Goal: Task Accomplishment & Management: Complete application form

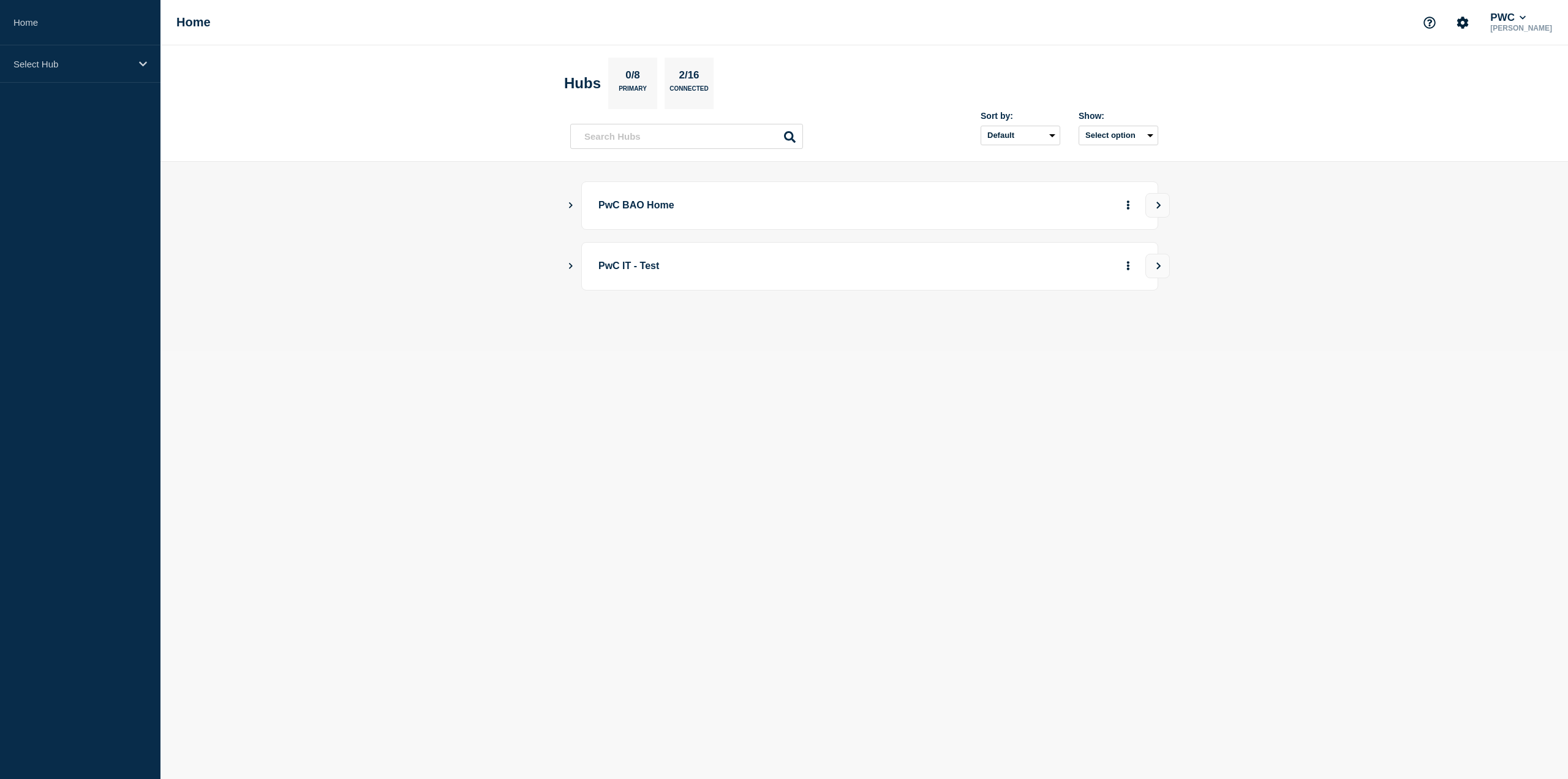
click at [571, 205] on icon "Show Connected Hubs" at bounding box center [571, 205] width 3 height 6
click at [1090, 274] on button "See overview" at bounding box center [1085, 267] width 65 height 25
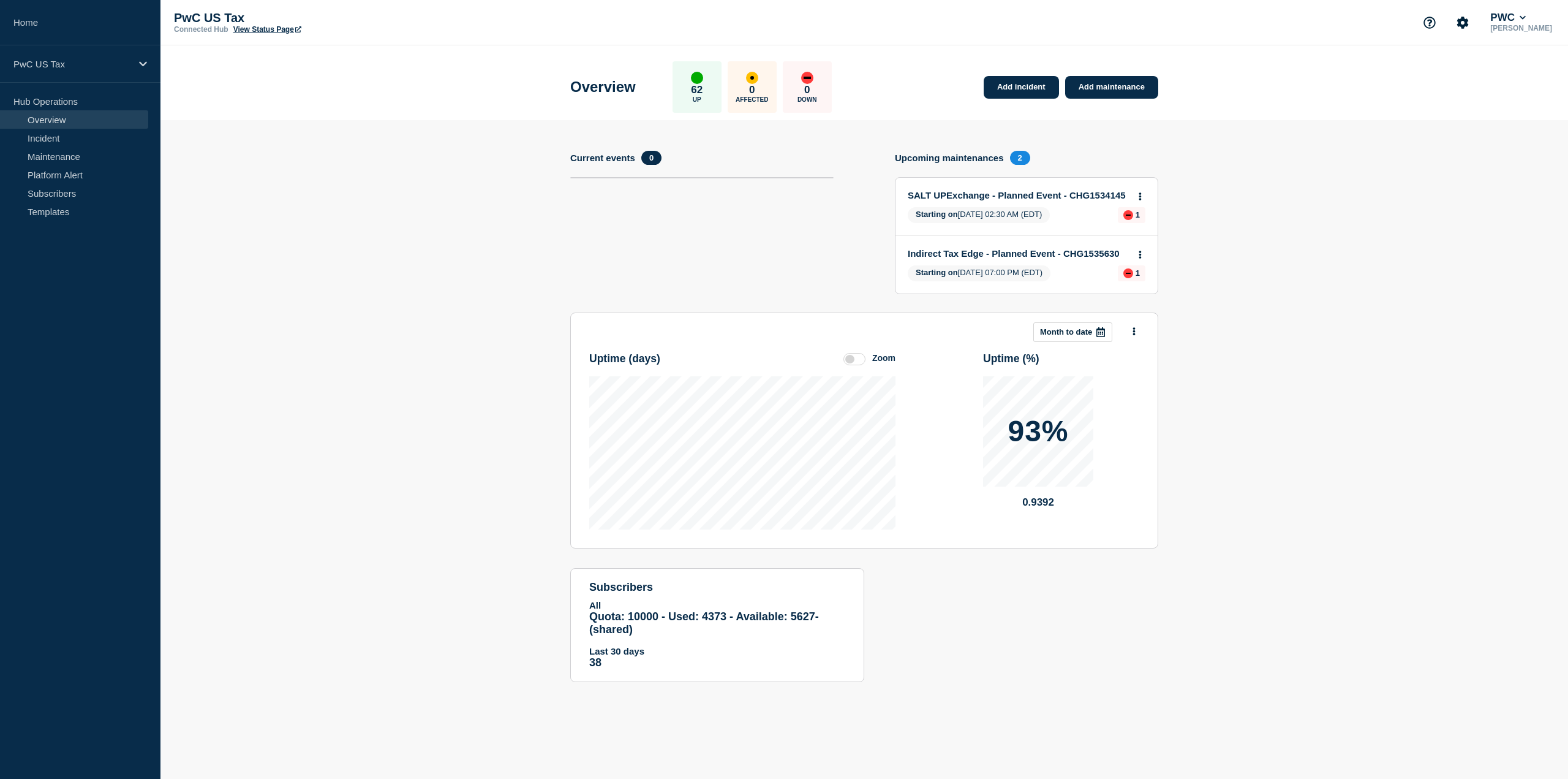
click at [1064, 325] on button "Month to date" at bounding box center [1073, 332] width 79 height 20
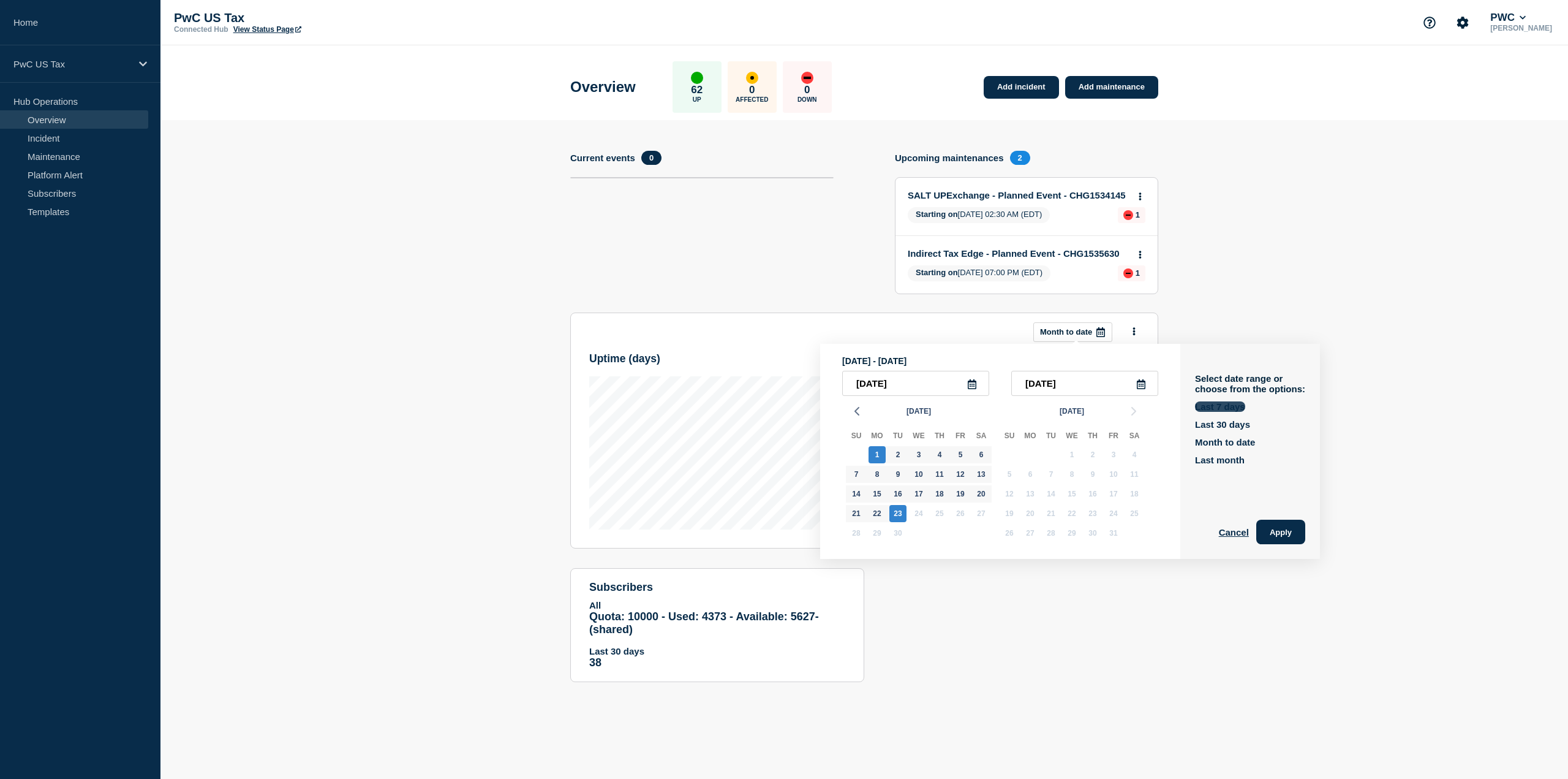
click at [1224, 409] on button "Last 7 days" at bounding box center [1220, 407] width 50 height 10
type input "2025-09-17"
click at [1303, 523] on button "Apply" at bounding box center [1281, 532] width 49 height 25
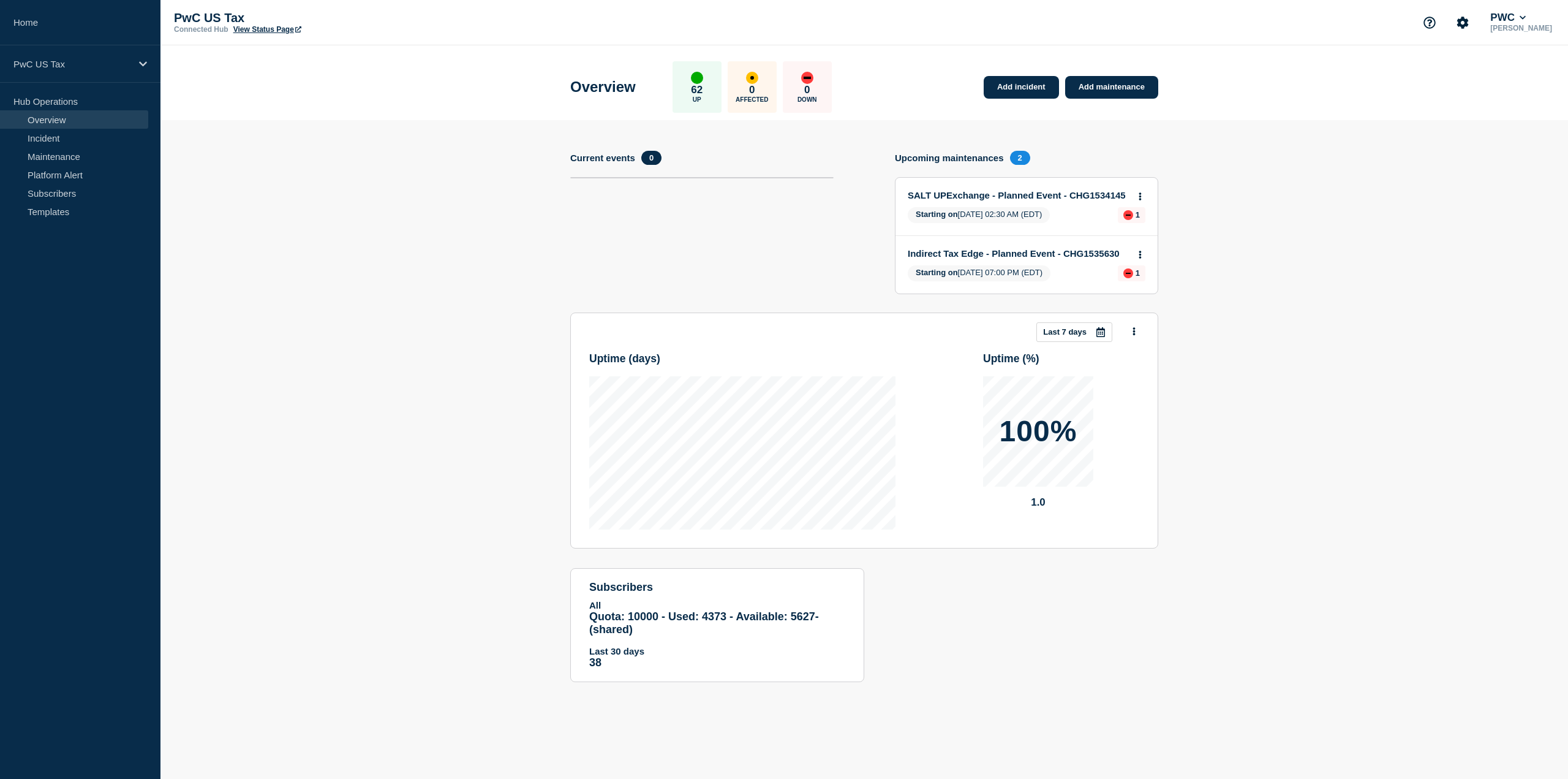
click at [1096, 332] on div at bounding box center [1101, 332] width 22 height 18
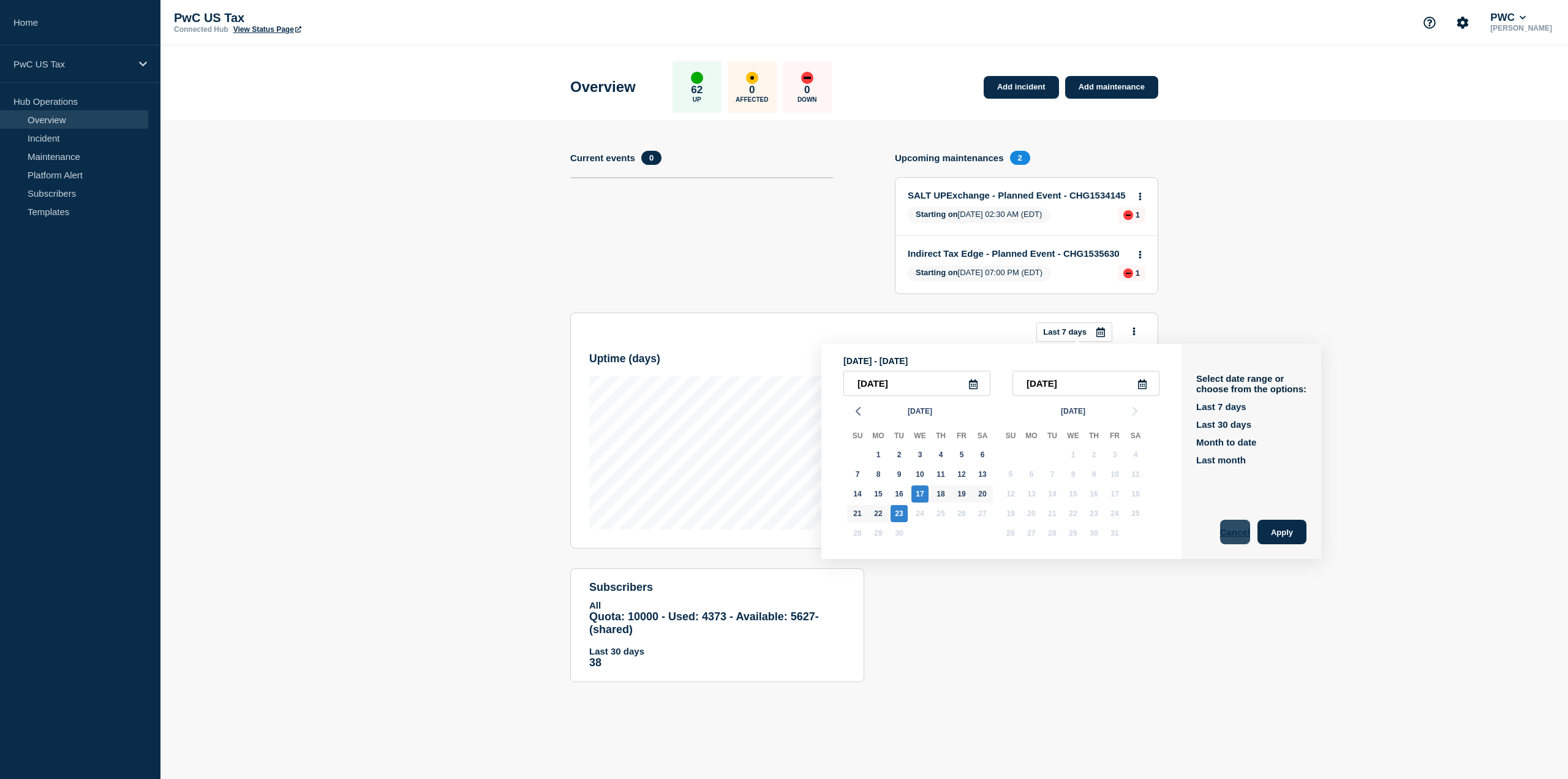
click at [1250, 531] on button "Cancel" at bounding box center [1235, 532] width 30 height 25
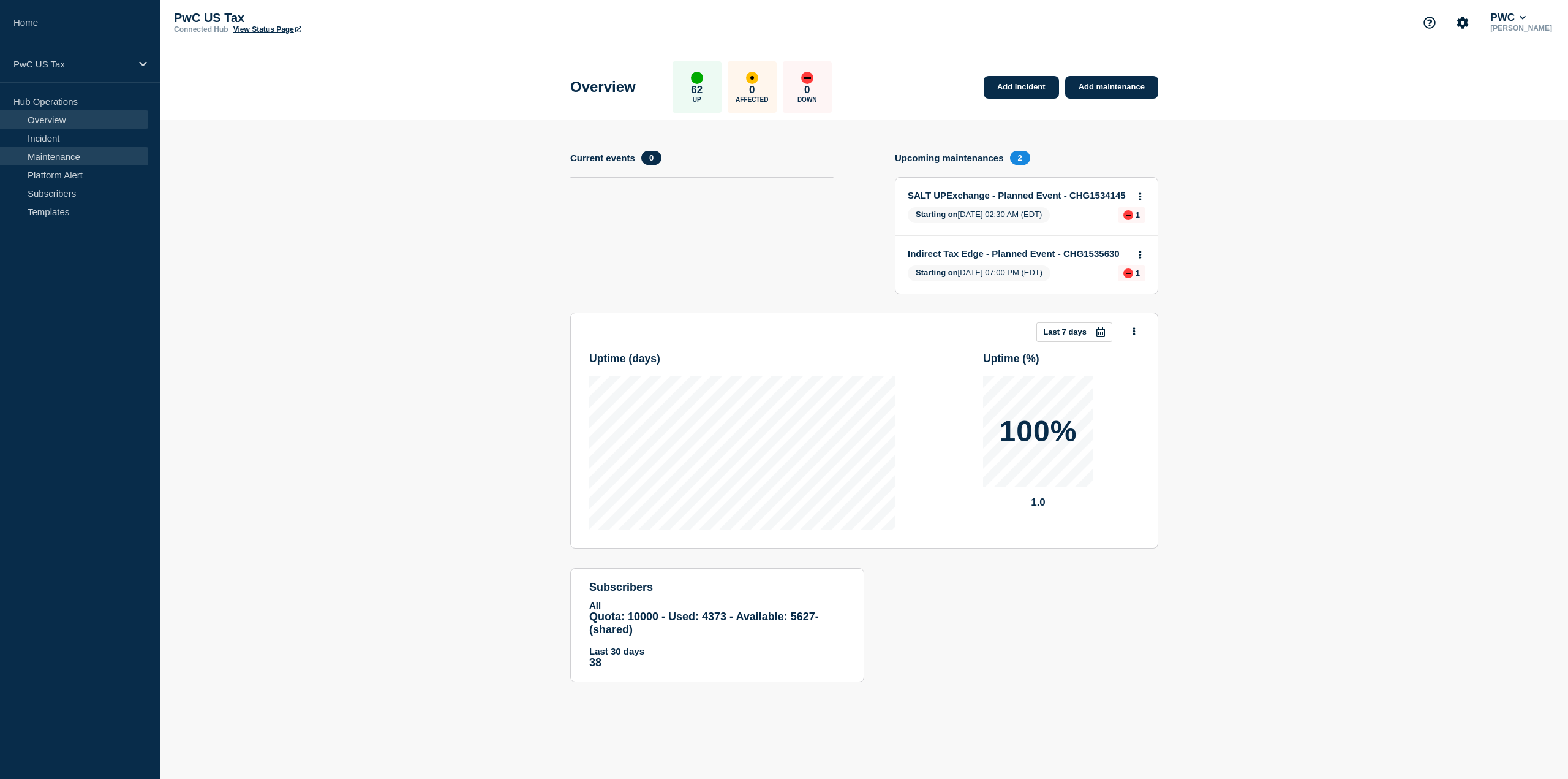
click at [51, 151] on link "Maintenance" at bounding box center [74, 156] width 148 height 18
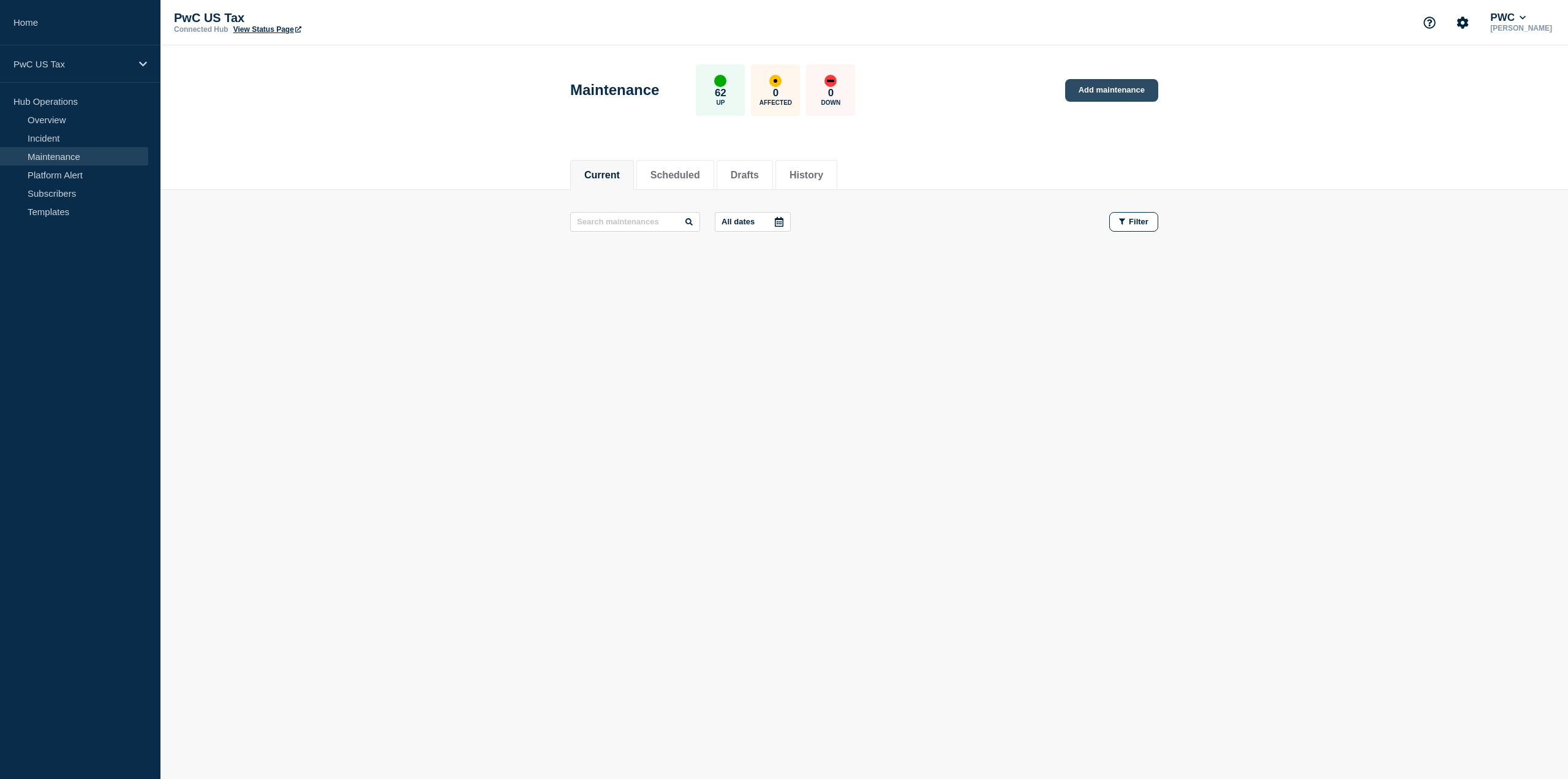
drag, startPoint x: 1079, startPoint y: 82, endPoint x: 1089, endPoint y: 87, distance: 11.2
click at [1079, 82] on link "Add maintenance" at bounding box center [1112, 90] width 93 height 23
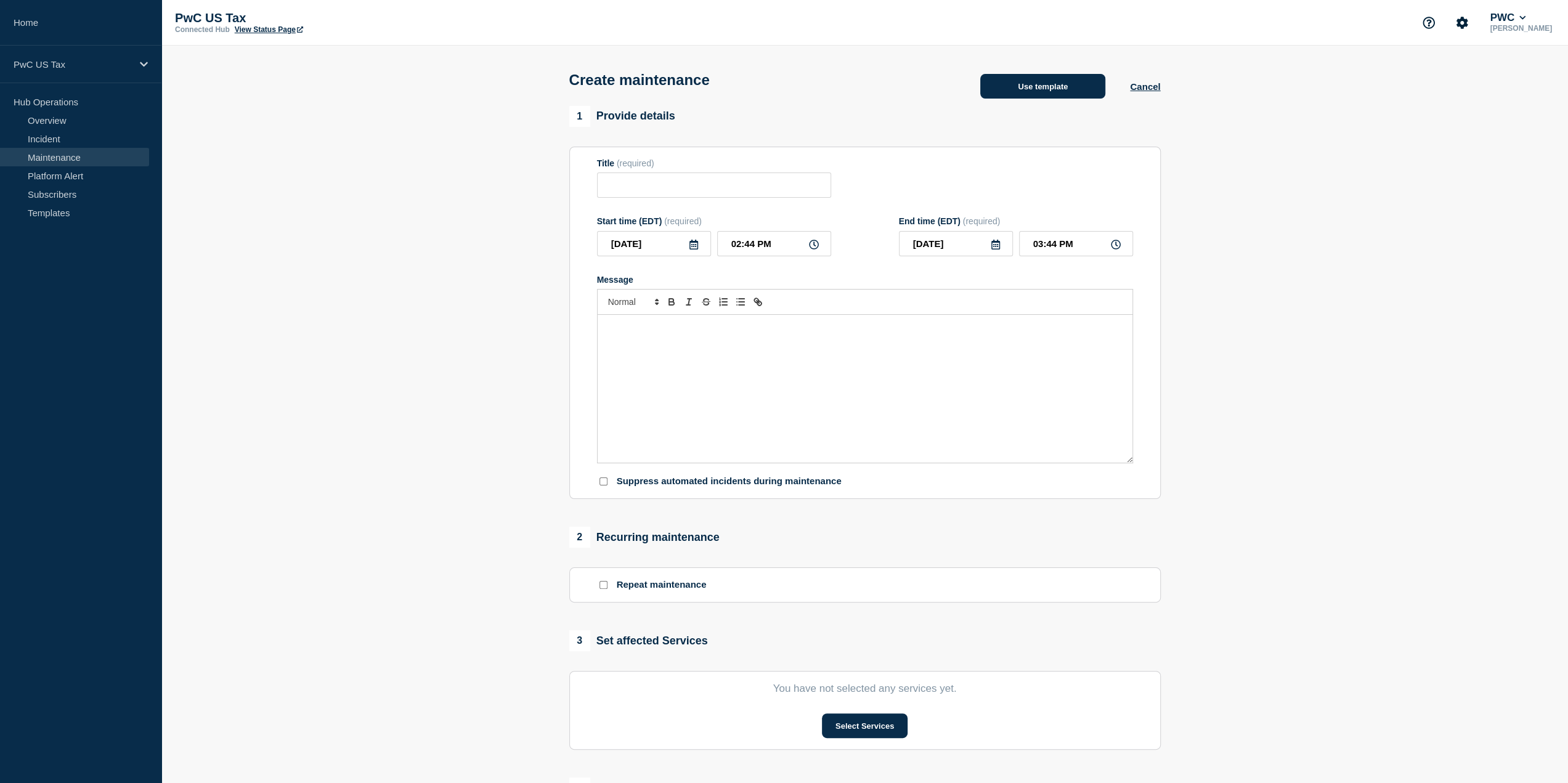
click at [1053, 86] on button "Use template" at bounding box center [1043, 86] width 125 height 25
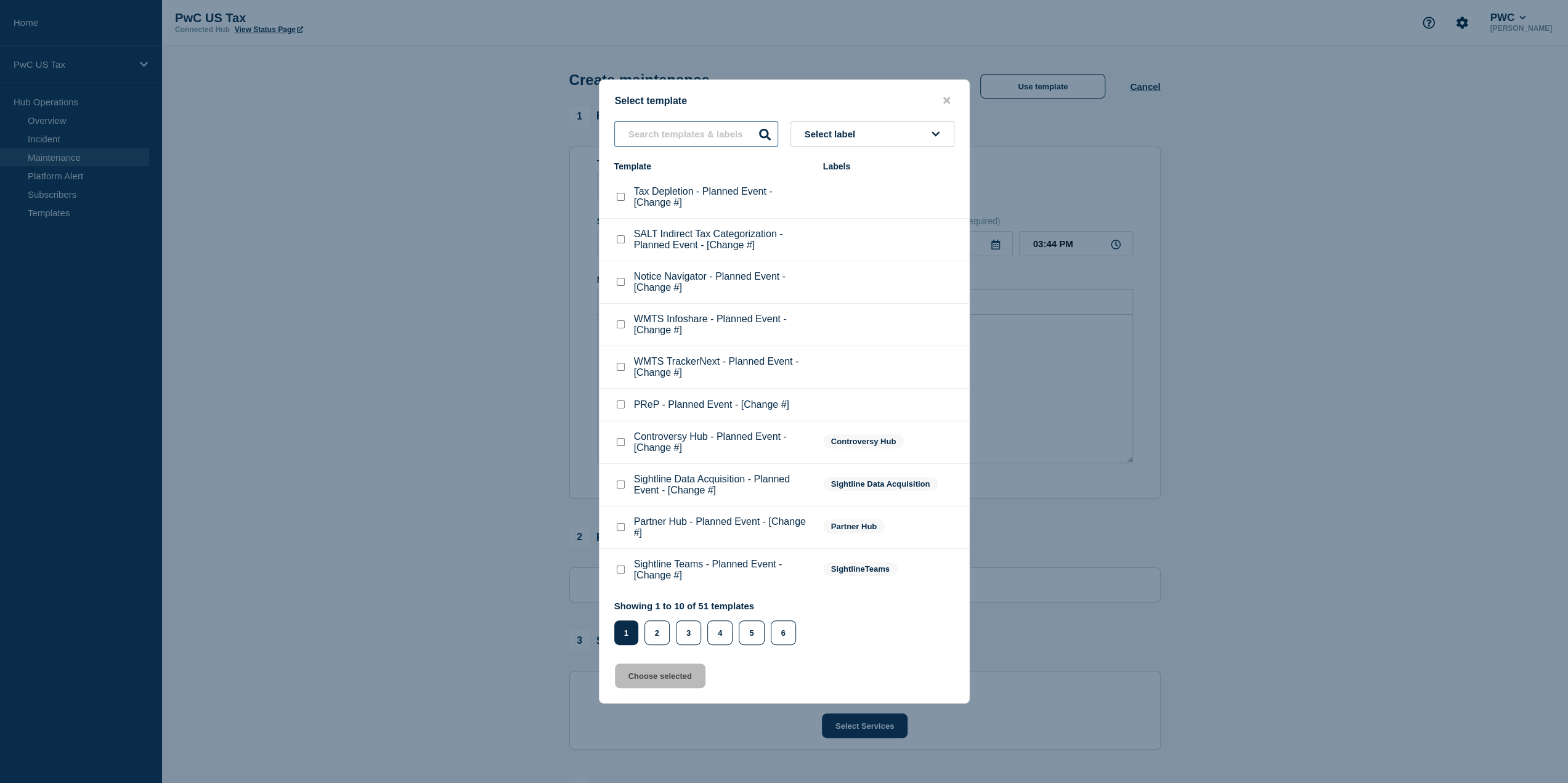
click at [714, 125] on input "text" at bounding box center [696, 134] width 164 height 25
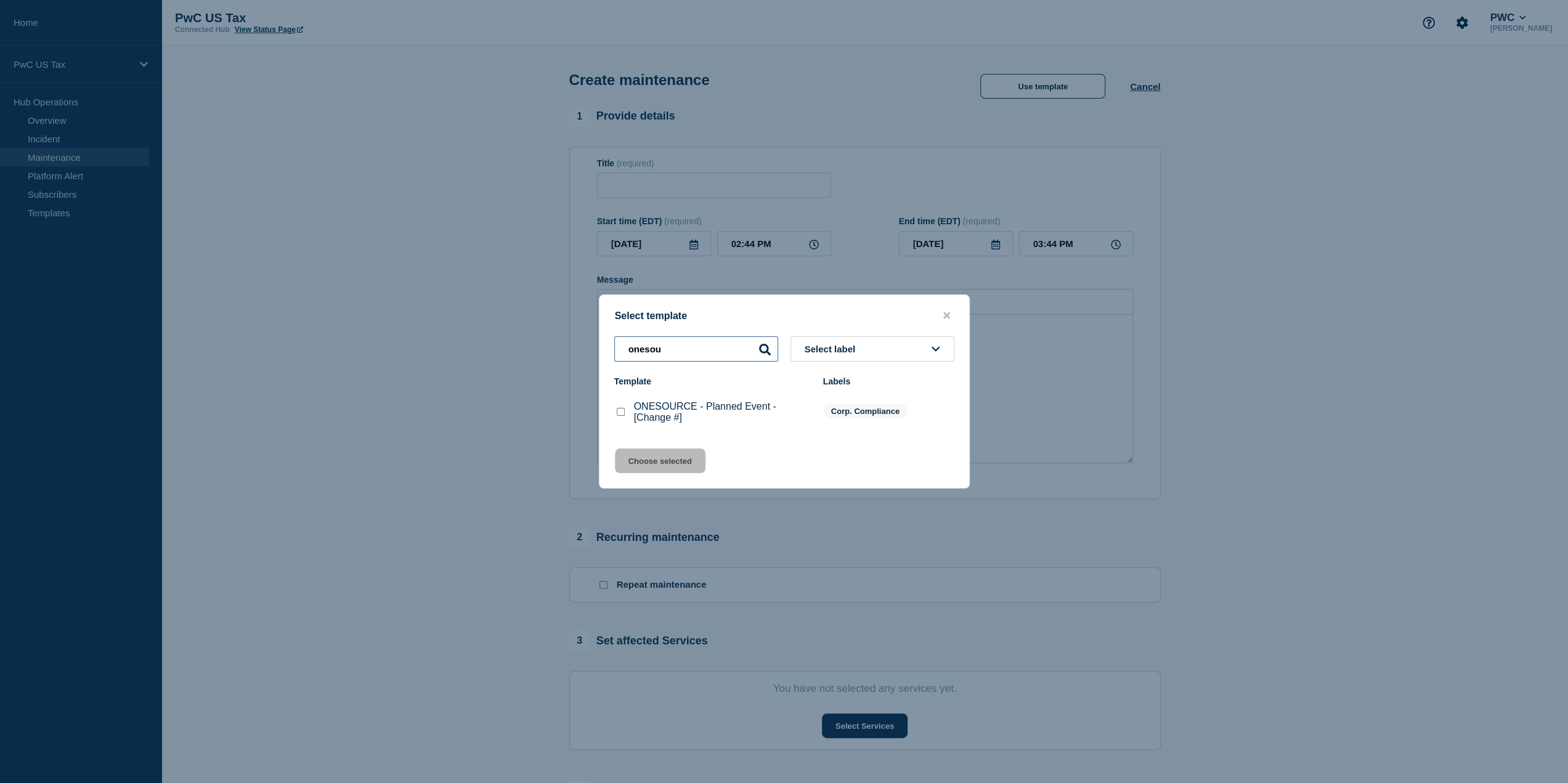
type input "onesou"
click at [623, 412] on checkbox"] "ONESOURCE - Planned Event - [Change #] checkbox" at bounding box center [620, 412] width 8 height 8
checkbox checkbox"] "true"
click at [646, 470] on button "Choose selected" at bounding box center [660, 461] width 91 height 25
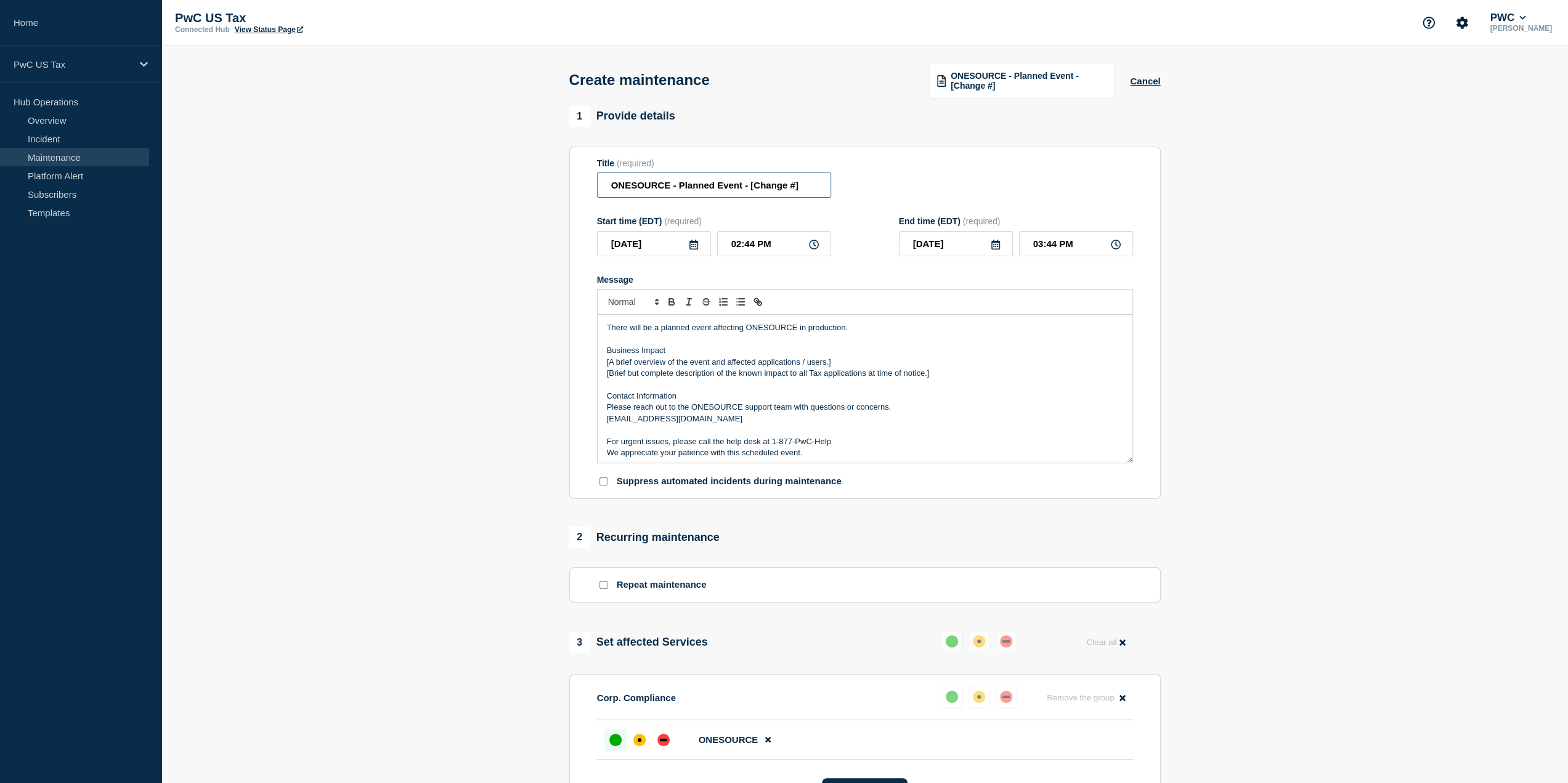
drag, startPoint x: 749, startPoint y: 185, endPoint x: 942, endPoint y: 184, distance: 193.0
click at [942, 184] on div "Title (required) ONESOURCE - Planned Event - [Change #]" at bounding box center [865, 178] width 536 height 40
type input "ONESOURCE - Planned Event - Income Tax"
click at [693, 245] on icon at bounding box center [694, 245] width 9 height 10
click at [714, 371] on div "26" at bounding box center [716, 378] width 17 height 17
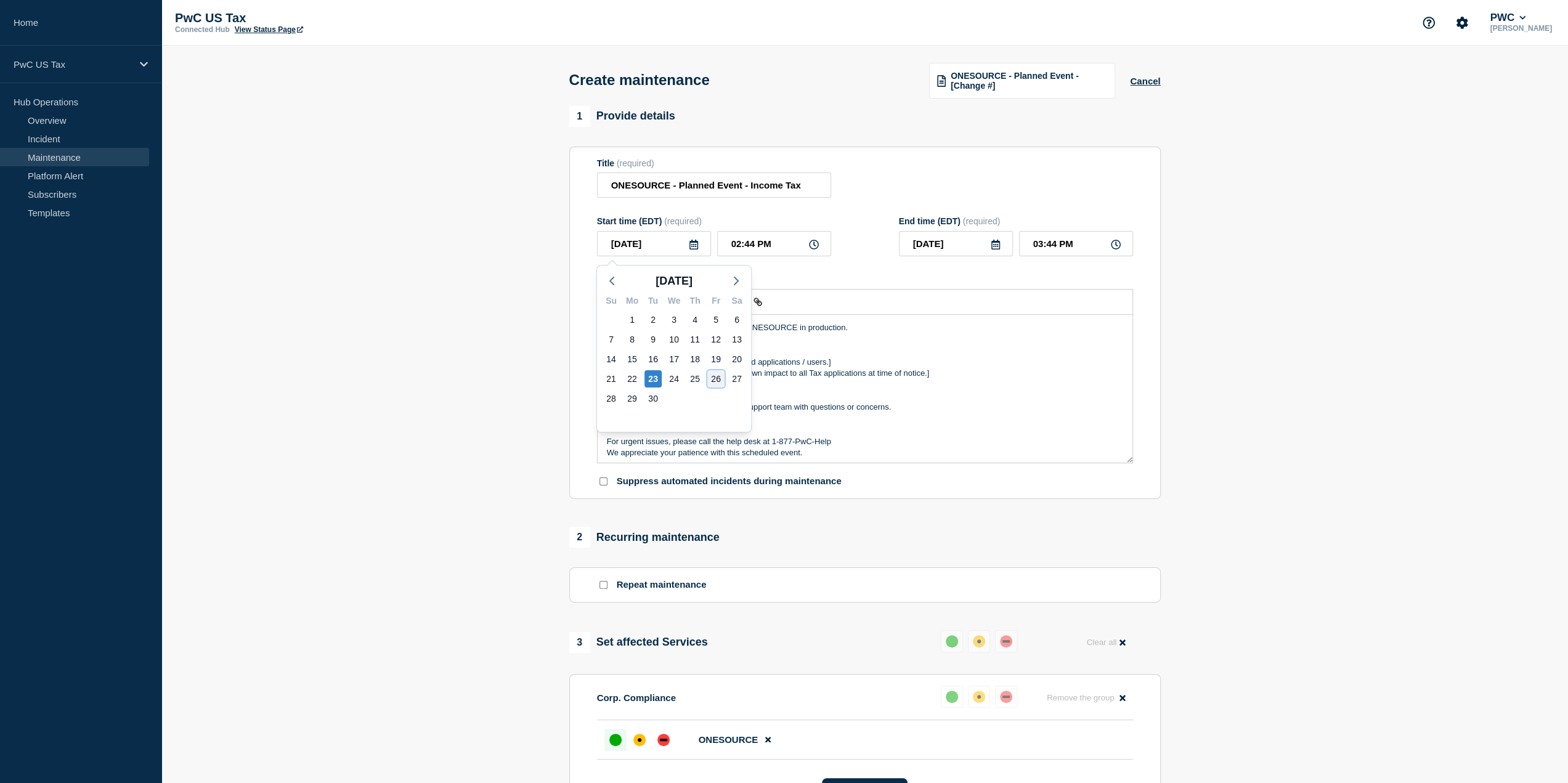
type input "2025-09-26"
click at [732, 243] on input "02:44 PM" at bounding box center [774, 243] width 114 height 25
type input "01:44 PM"
type input "02:44 PM"
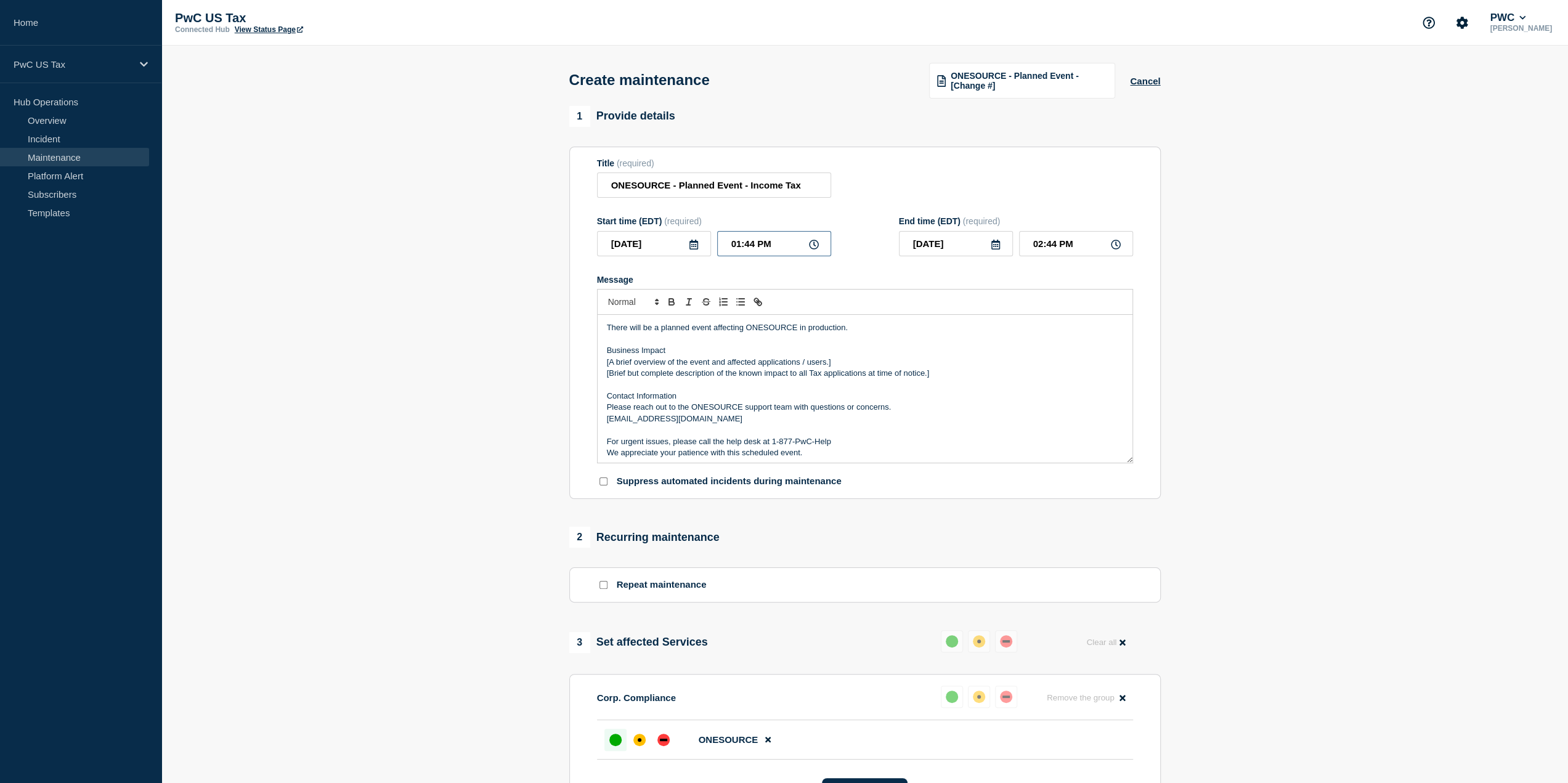
type input "01:04 PM"
type input "02:04 PM"
type input "01:00 PM"
type input "02:00 PM"
type input "01:00 AM"
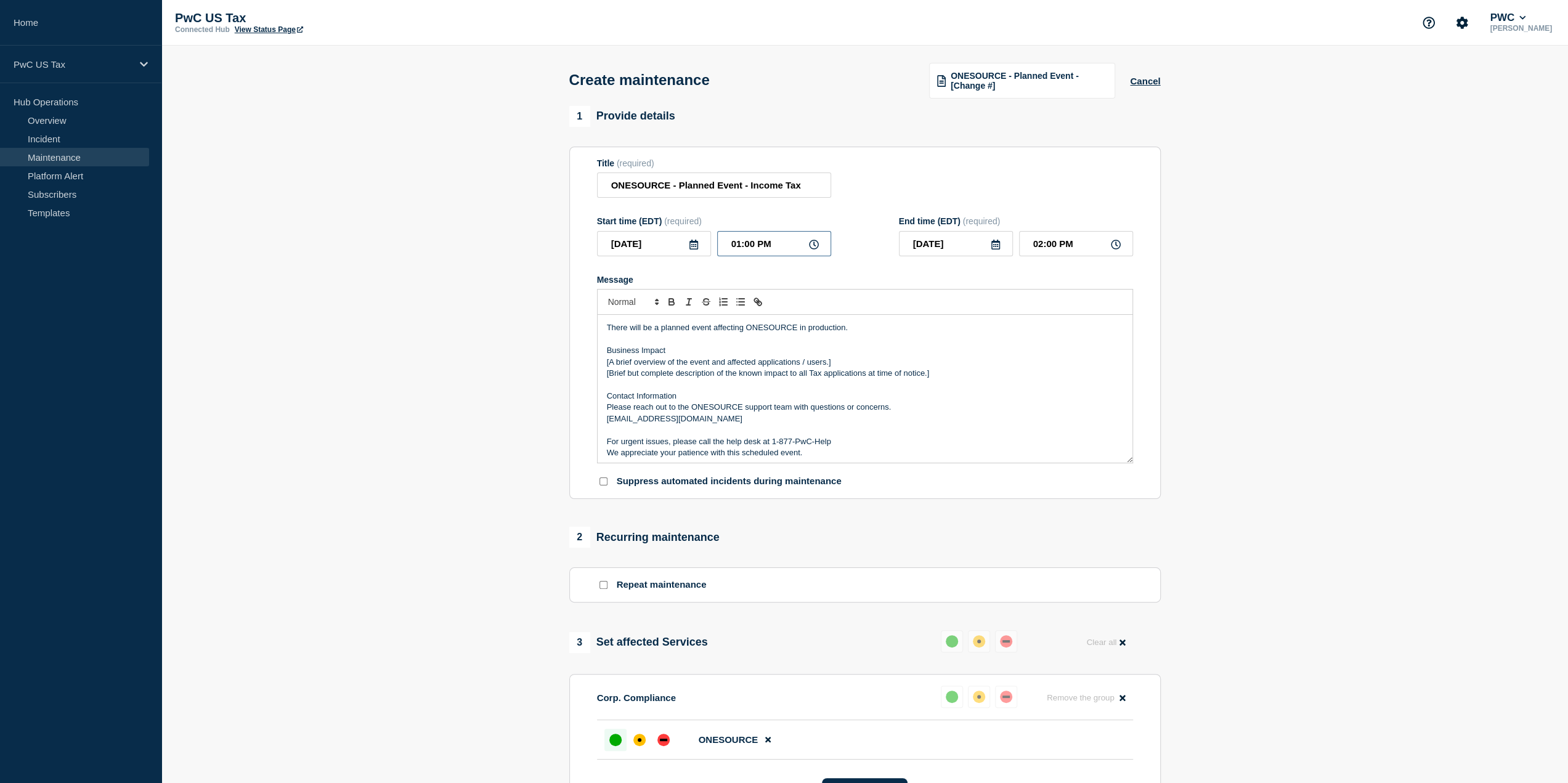
type input "02:00 AM"
type input "____-__-__"
click at [994, 242] on icon at bounding box center [996, 245] width 10 height 10
click at [1017, 370] on div "26" at bounding box center [1018, 378] width 17 height 17
click at [1052, 247] on input "02:00 AM" at bounding box center [1076, 243] width 114 height 25
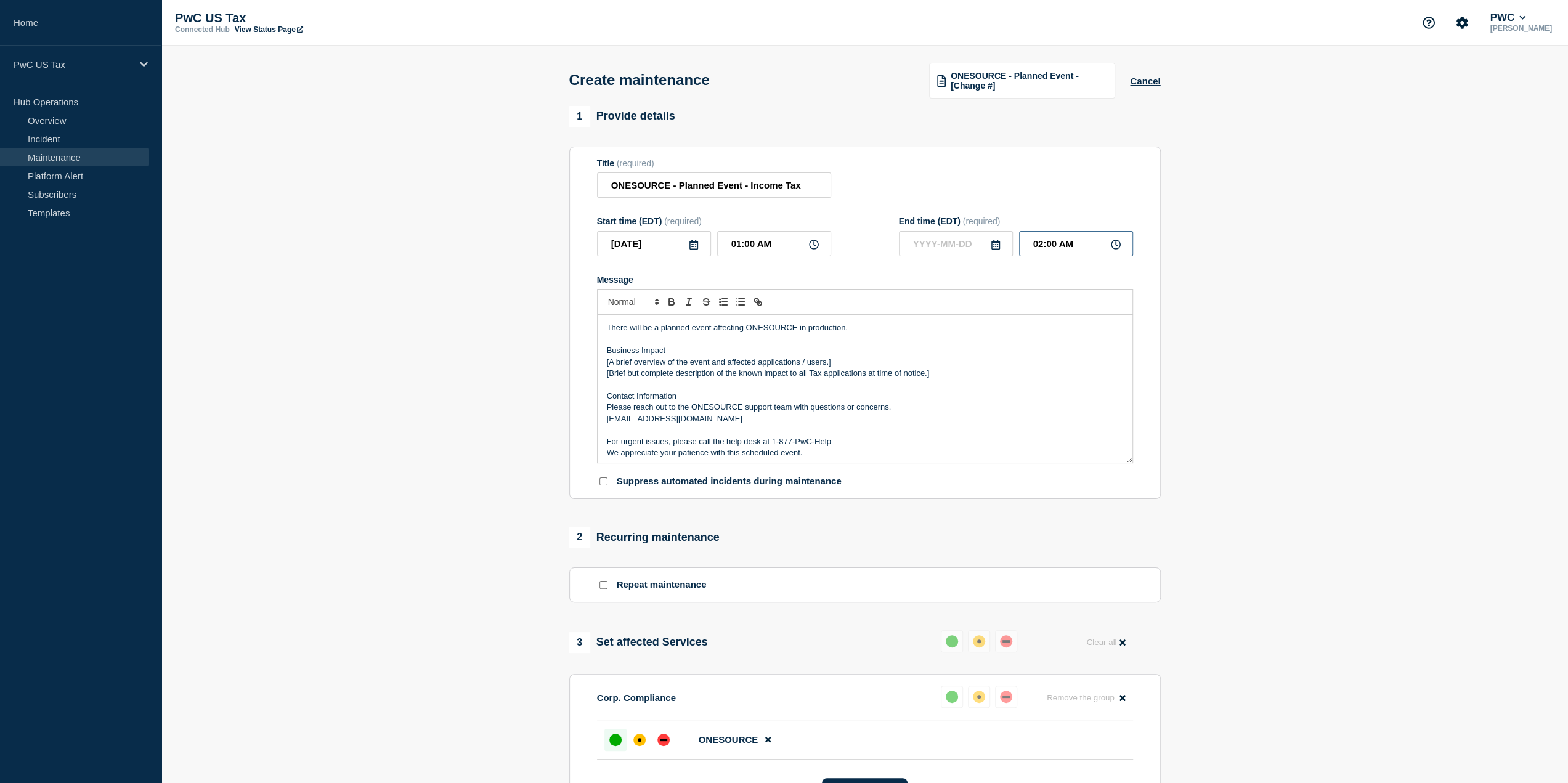
type input "02:30 AM"
click at [1041, 195] on div "Title (required) ONESOURCE - Planned Event - Income Tax" at bounding box center [865, 178] width 536 height 40
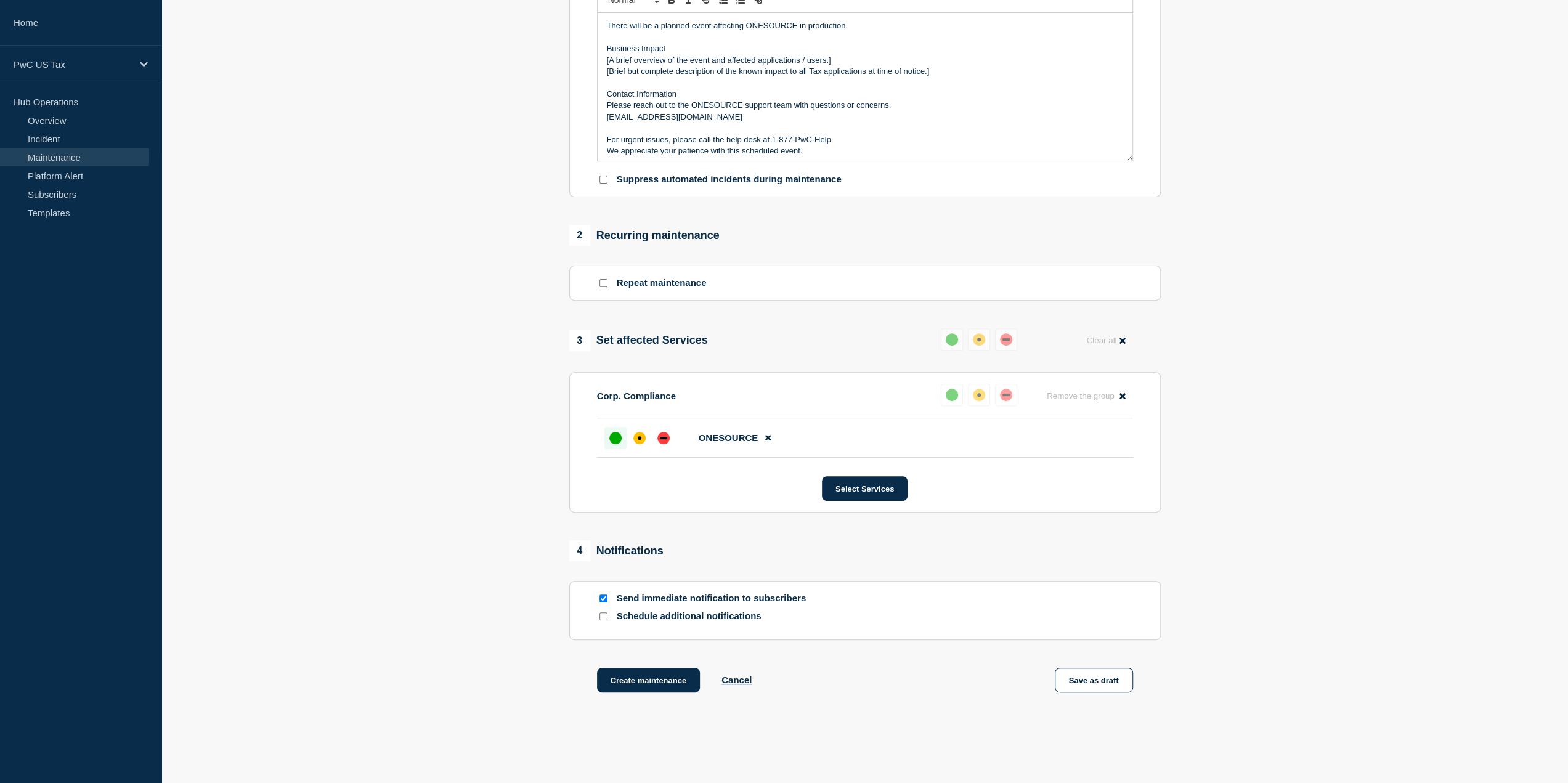
scroll to position [308, 0]
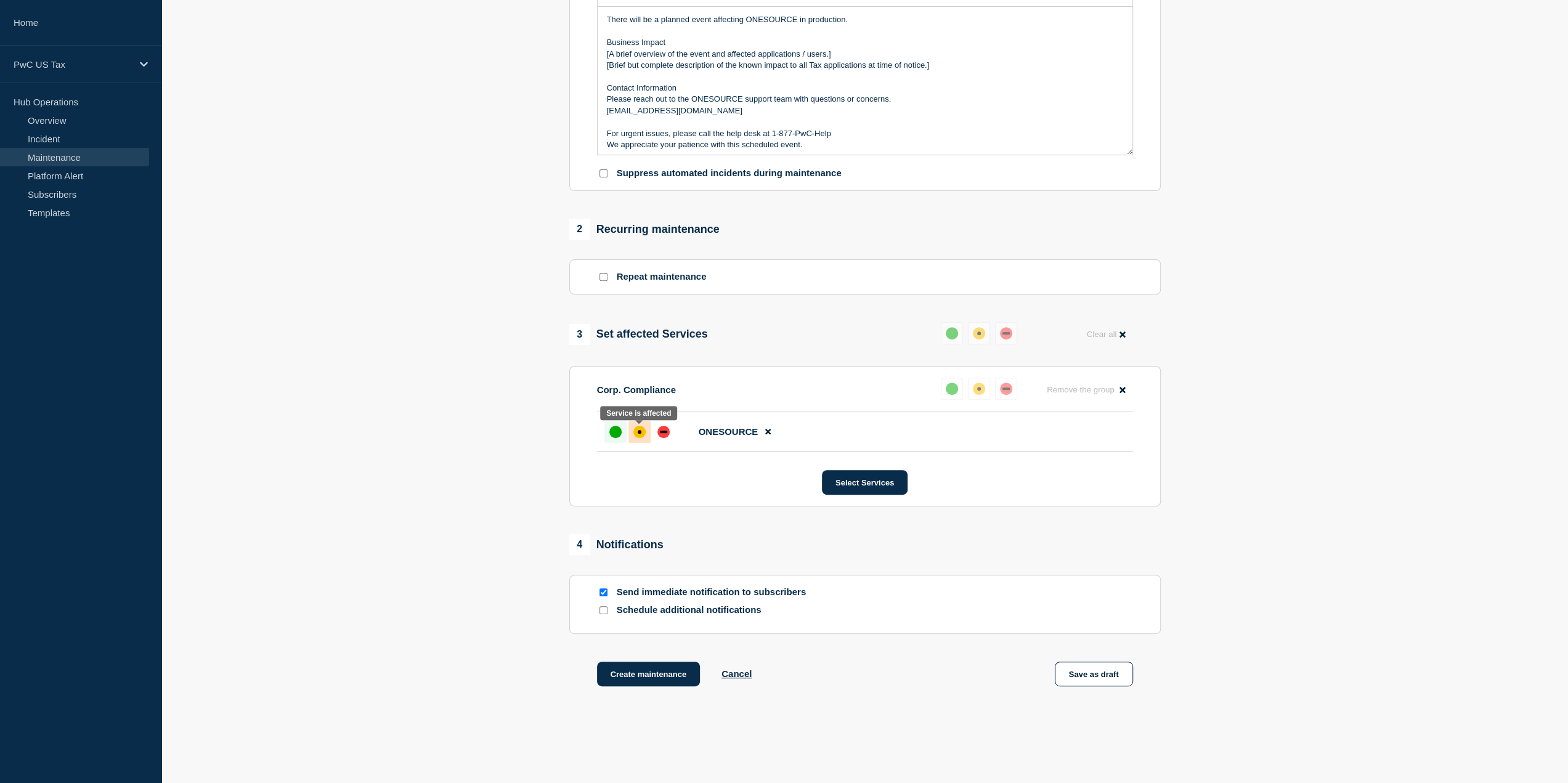
click at [637, 438] on div "affected" at bounding box center [640, 432] width 12 height 12
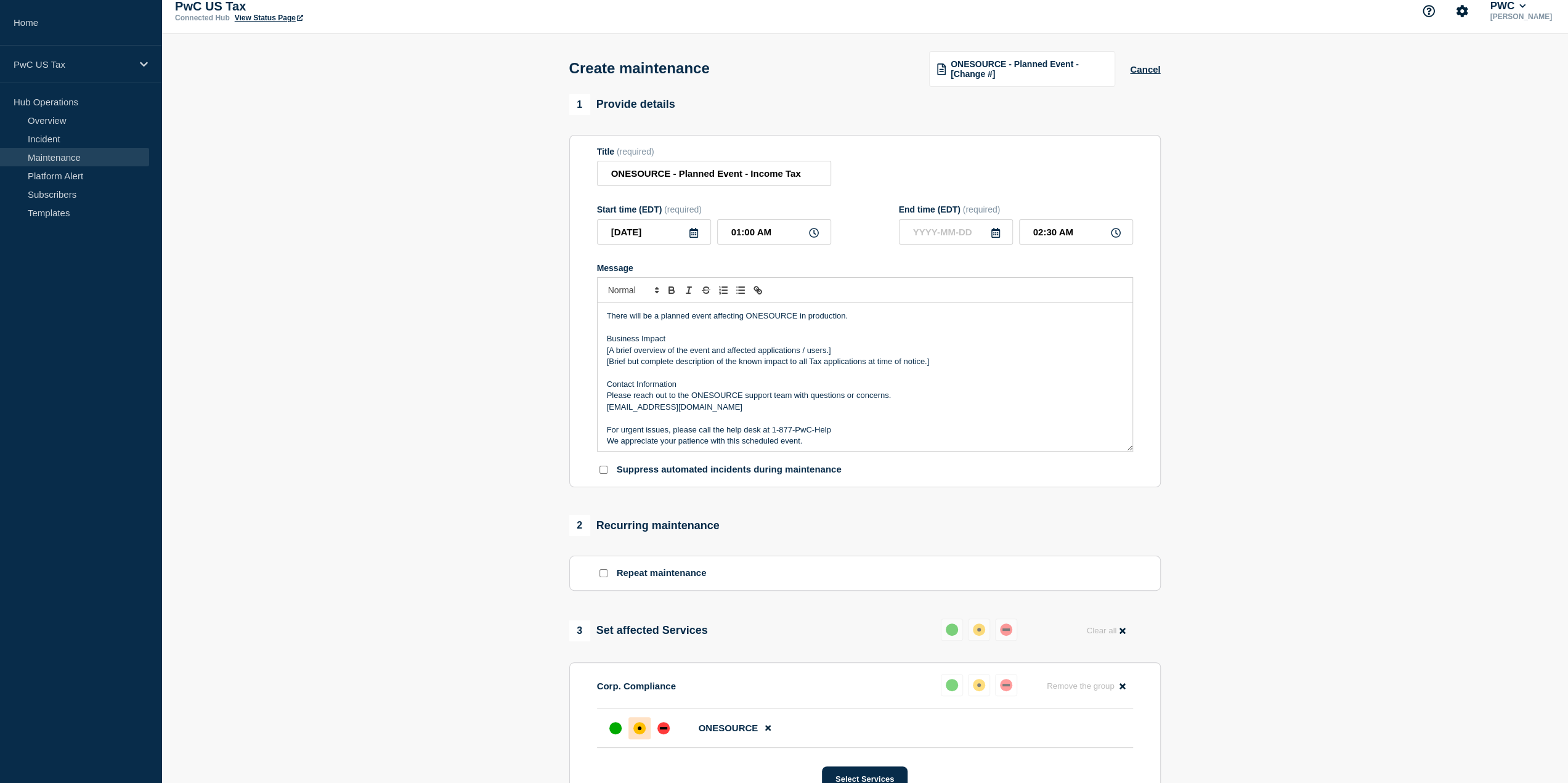
scroll to position [0, 0]
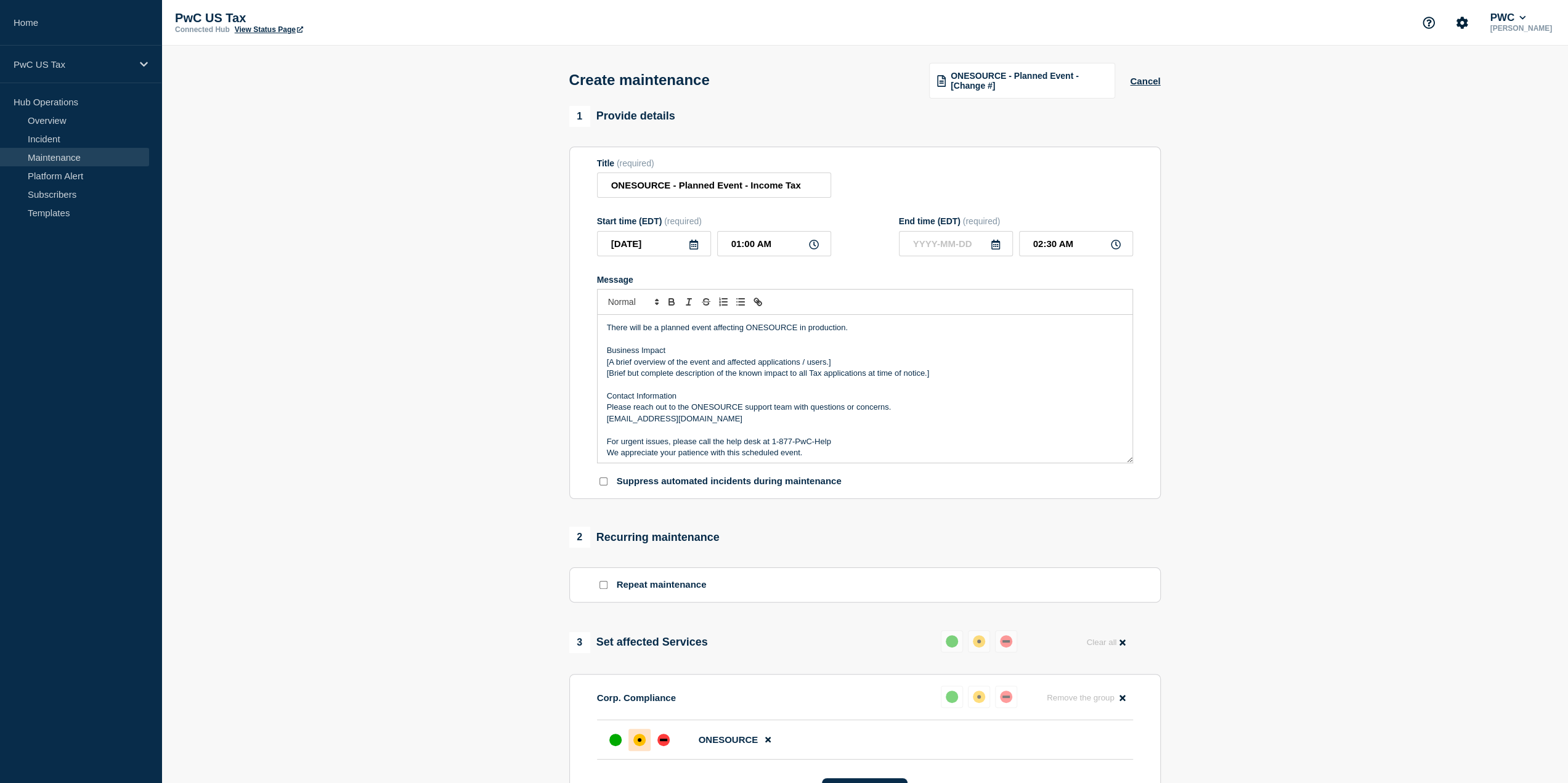
click at [797, 331] on p "There will be a planned event affecting ONESOURCE in production." at bounding box center [865, 328] width 516 height 11
drag, startPoint x: 796, startPoint y: 329, endPoint x: 745, endPoint y: 331, distance: 51.0
click at [745, 331] on p "There will be a planned event affecting ONESOURCE in production." at bounding box center [865, 328] width 516 height 11
drag, startPoint x: 948, startPoint y: 373, endPoint x: 595, endPoint y: 361, distance: 353.2
click at [595, 361] on section "Title (required) ONESOURCE - Planned Event - Income Tax Start time (EDT) (requi…" at bounding box center [865, 323] width 592 height 353
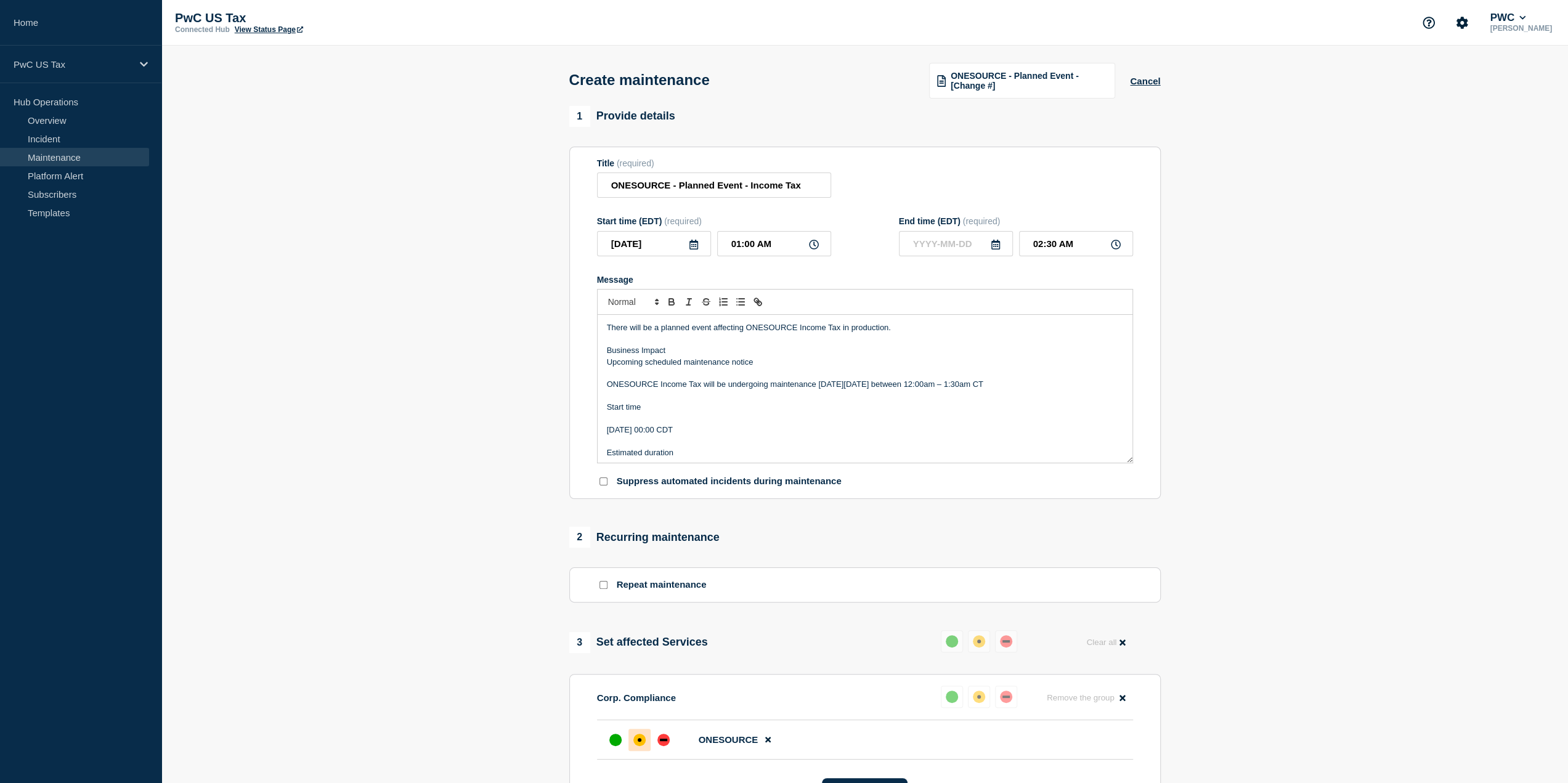
click at [611, 376] on p "Message" at bounding box center [865, 373] width 516 height 11
click at [604, 408] on div "There will be a planned event affecting ONESOURCE Income Tax in production. Bus…" at bounding box center [865, 389] width 535 height 148
click at [607, 439] on p "Message" at bounding box center [865, 442] width 516 height 11
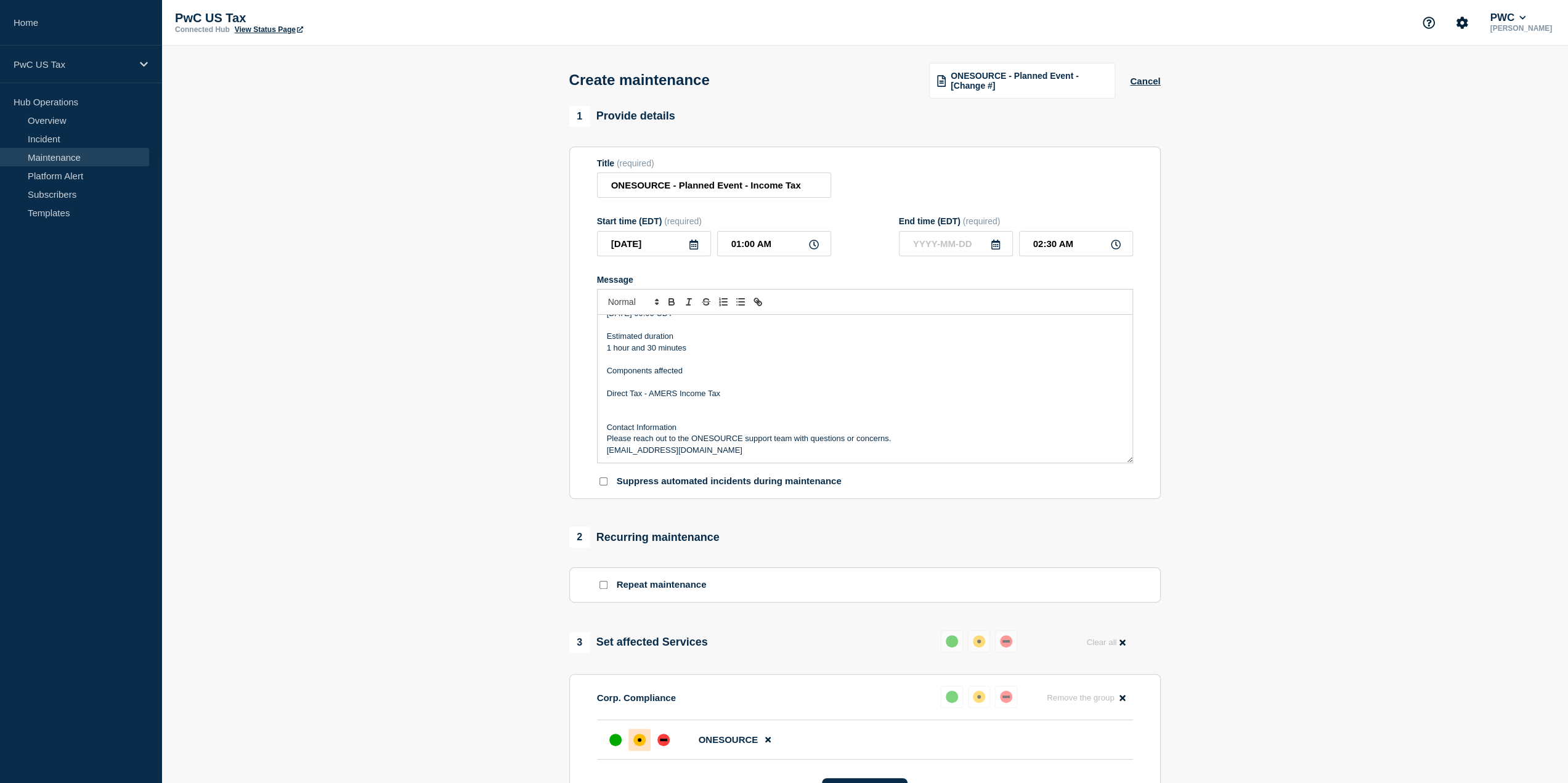
scroll to position [123, 0]
click at [623, 355] on p "Message" at bounding box center [865, 352] width 516 height 11
click at [612, 384] on p "Message" at bounding box center [865, 381] width 516 height 11
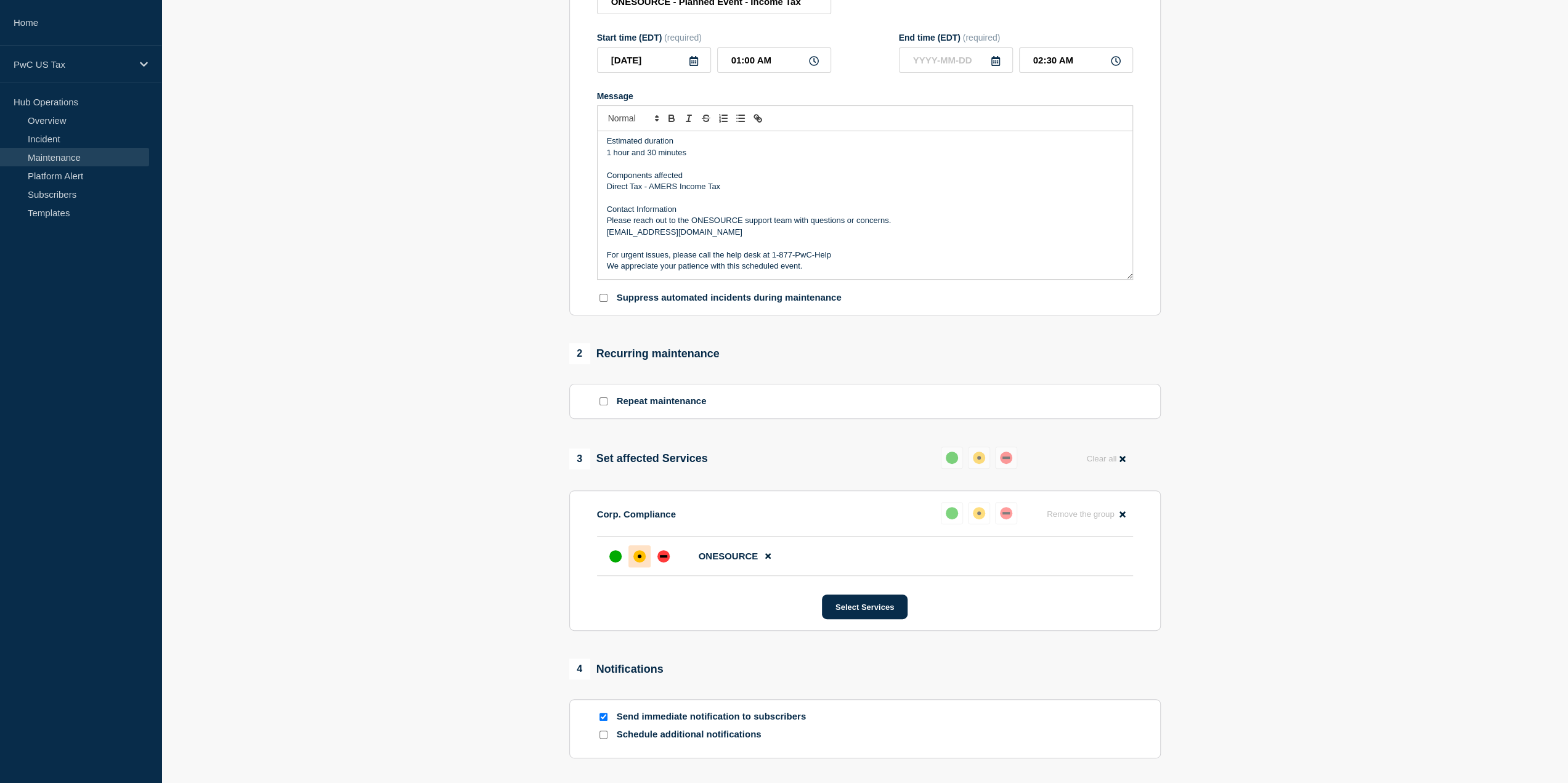
scroll to position [185, 0]
click at [860, 607] on button "Select Services" at bounding box center [865, 605] width 86 height 25
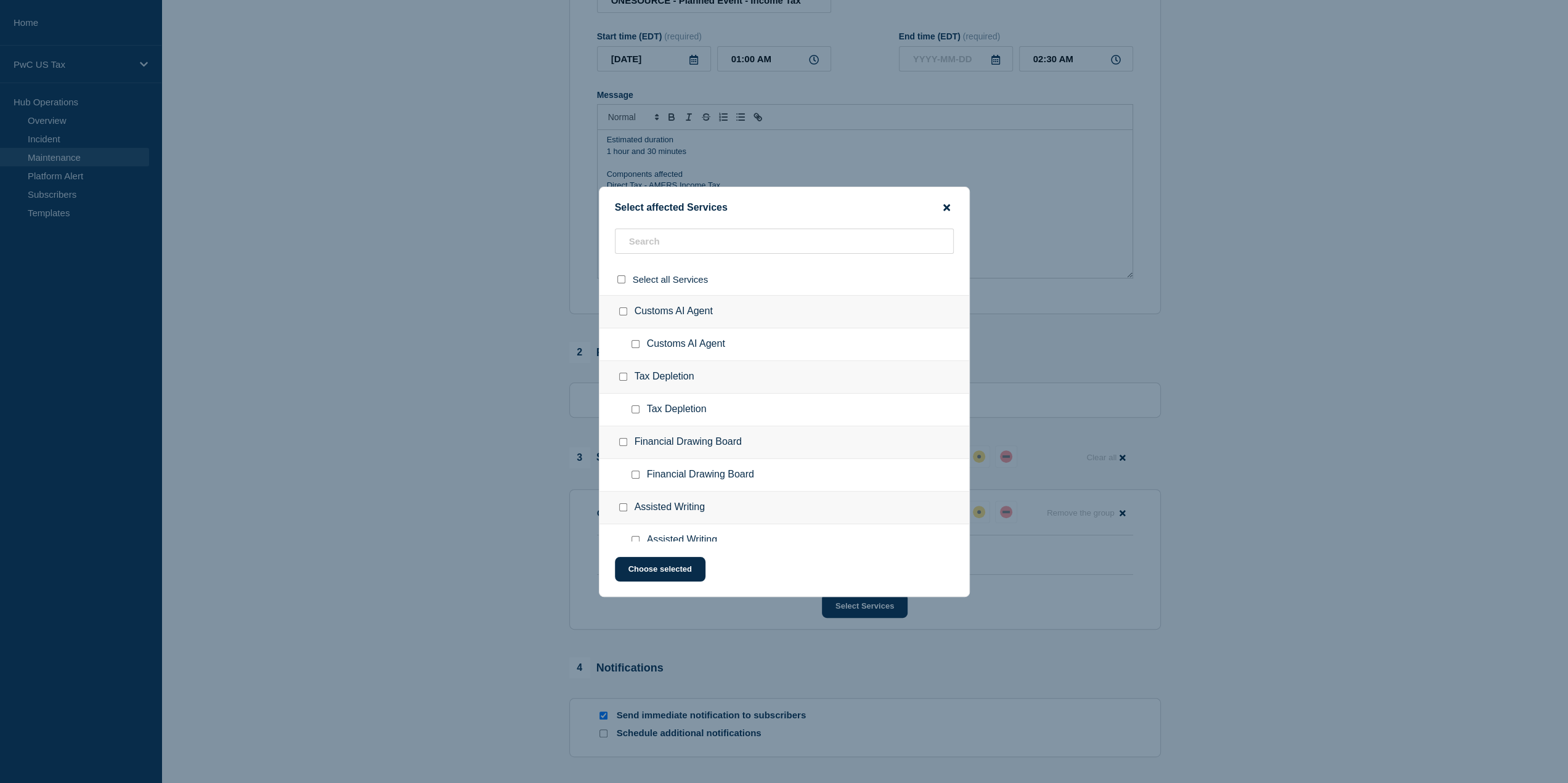
click at [946, 209] on icon "close button" at bounding box center [947, 208] width 7 height 10
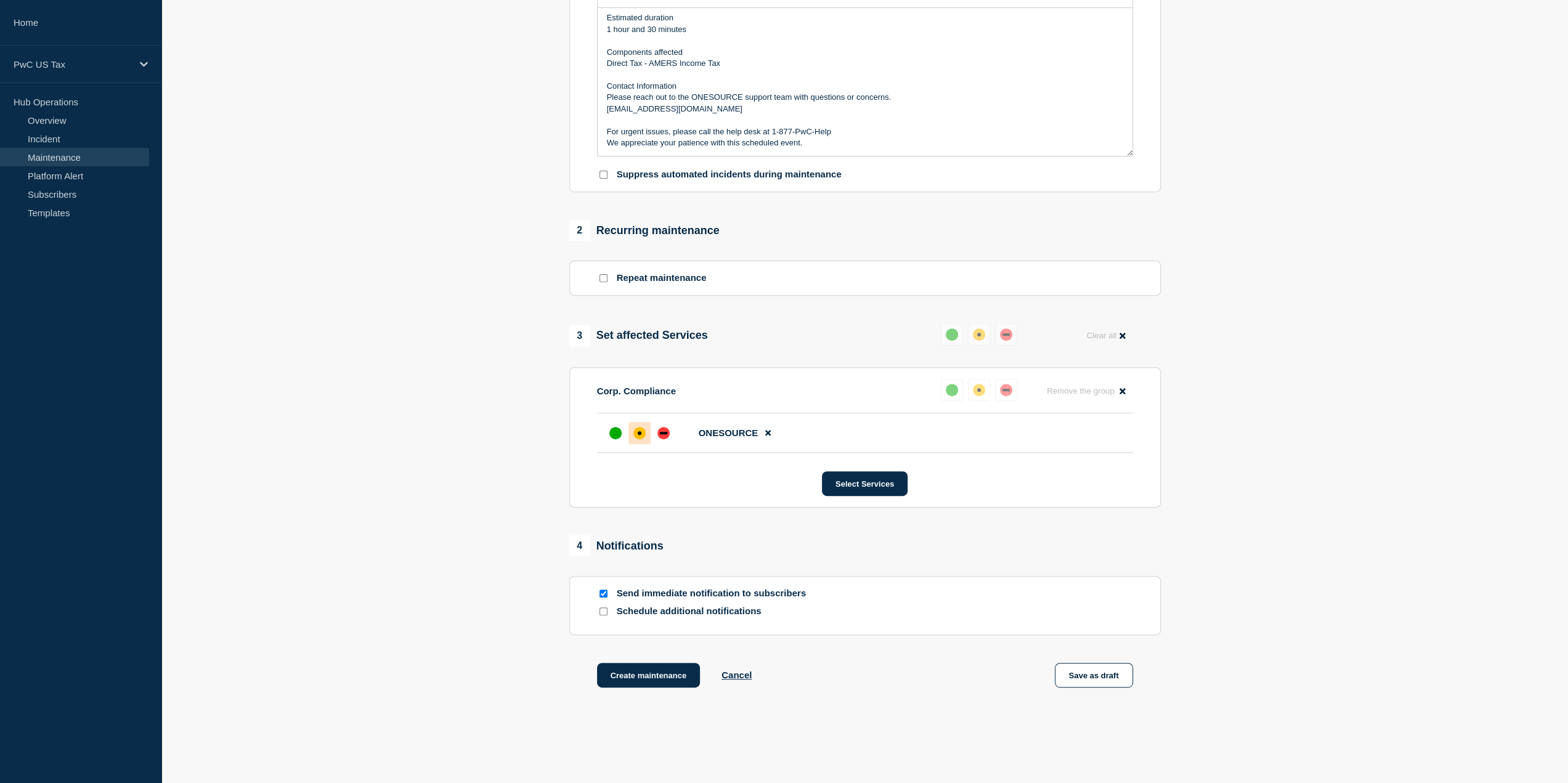
scroll to position [355, 0]
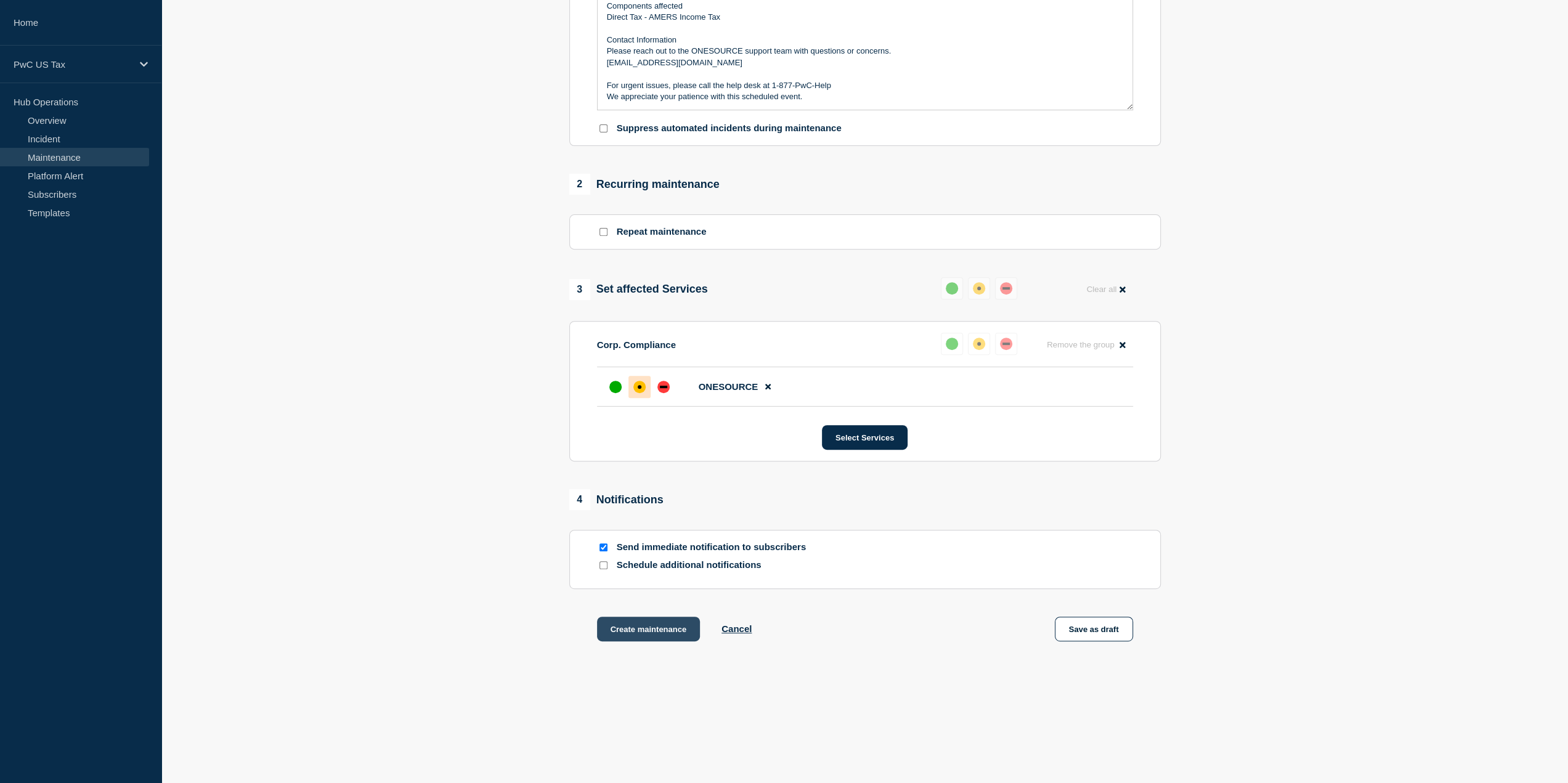
click at [653, 636] on button "Create maintenance" at bounding box center [649, 629] width 104 height 25
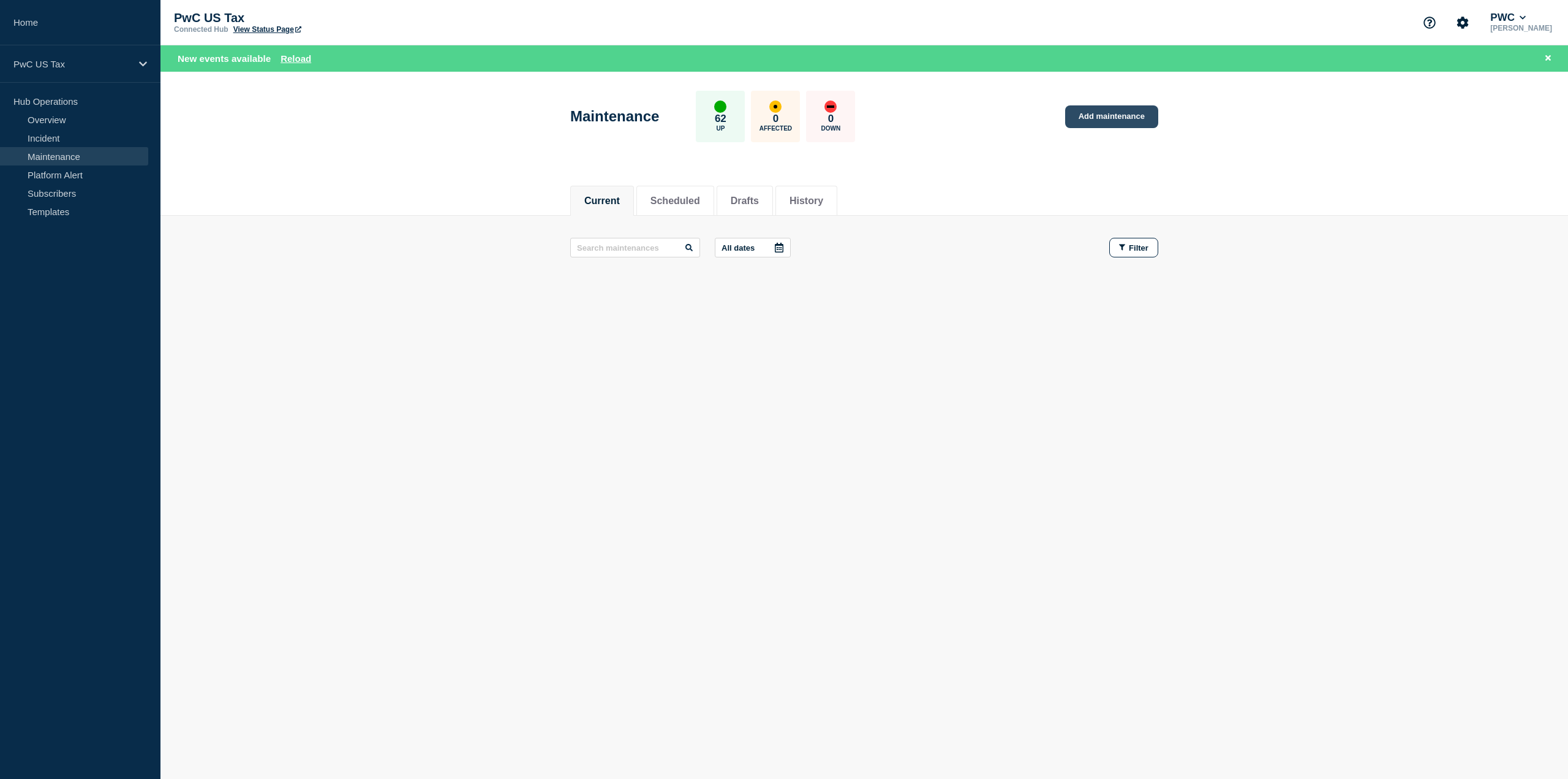
click at [1105, 111] on link "Add maintenance" at bounding box center [1112, 117] width 93 height 23
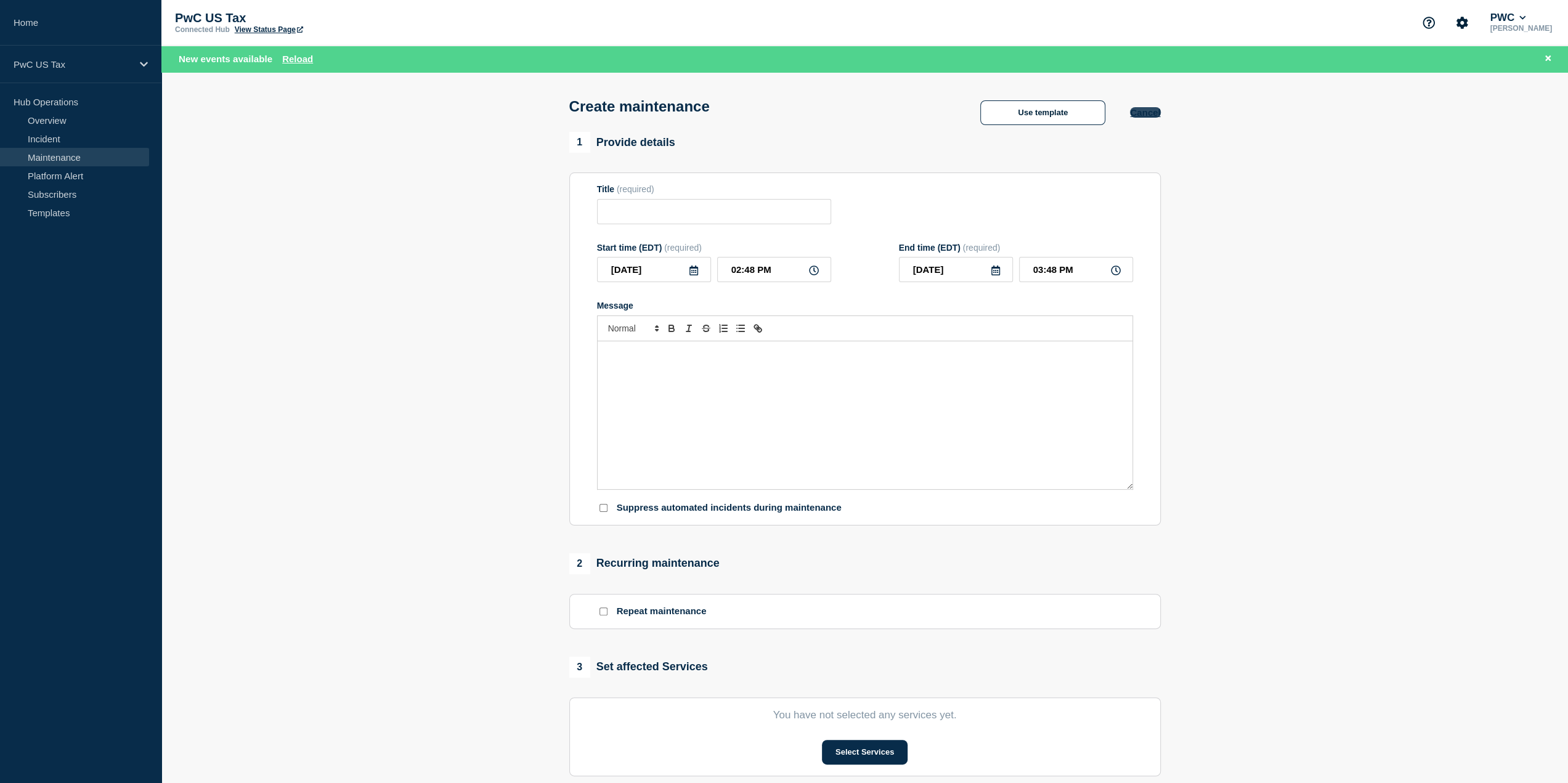
click at [1151, 114] on button "Cancel" at bounding box center [1145, 112] width 30 height 10
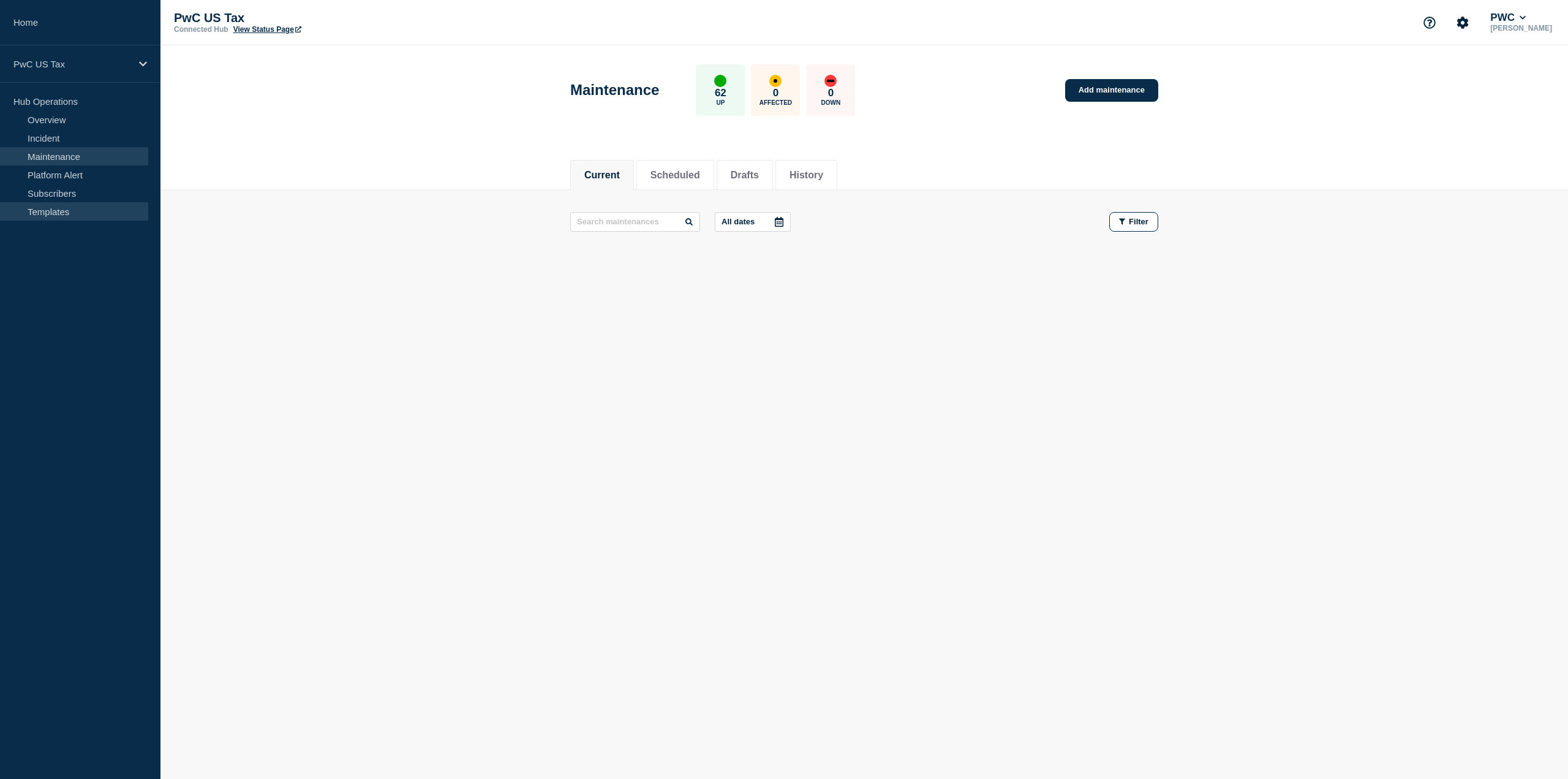
click at [52, 203] on link "Templates" at bounding box center [74, 211] width 148 height 18
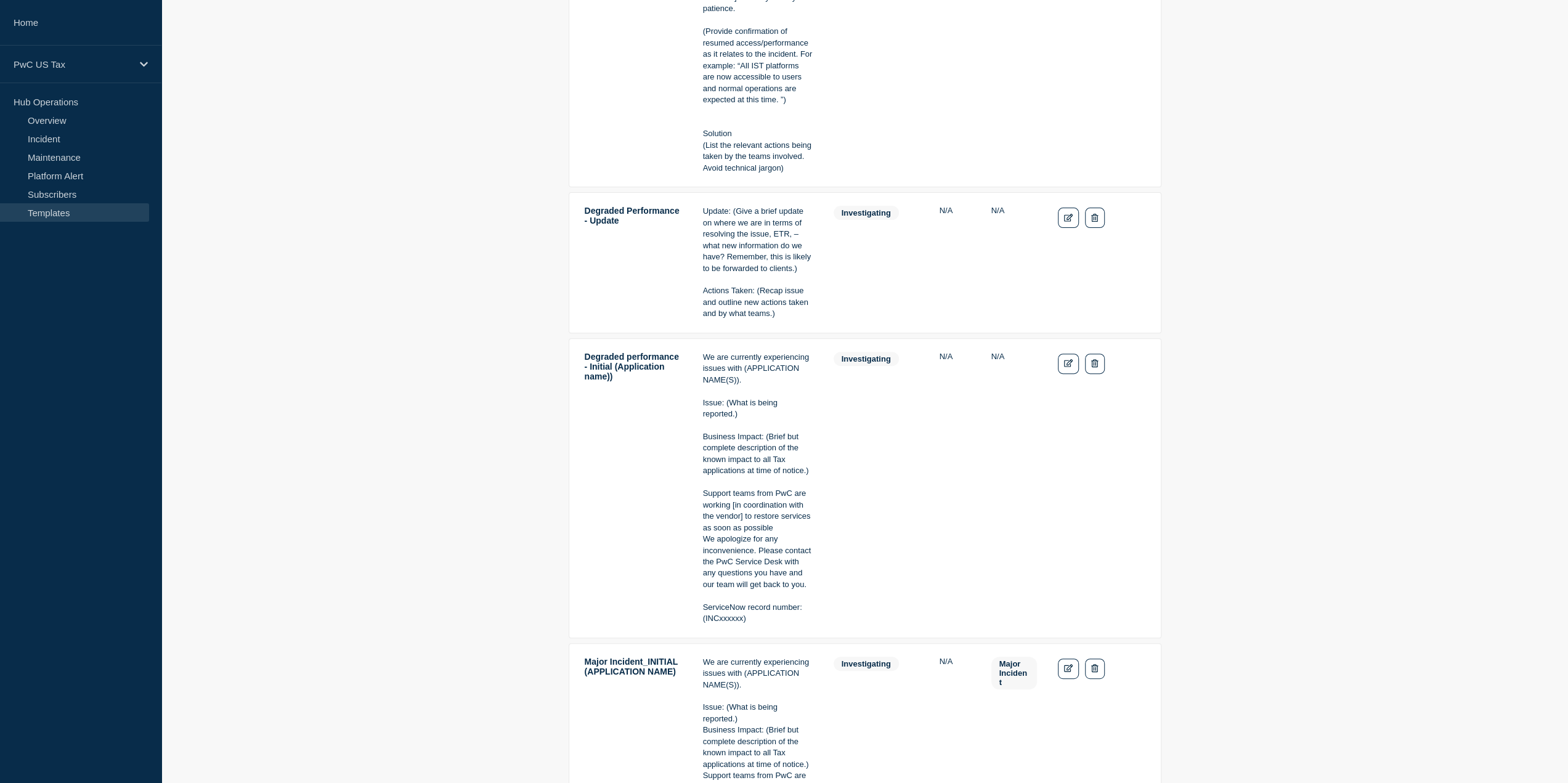
scroll to position [101, 0]
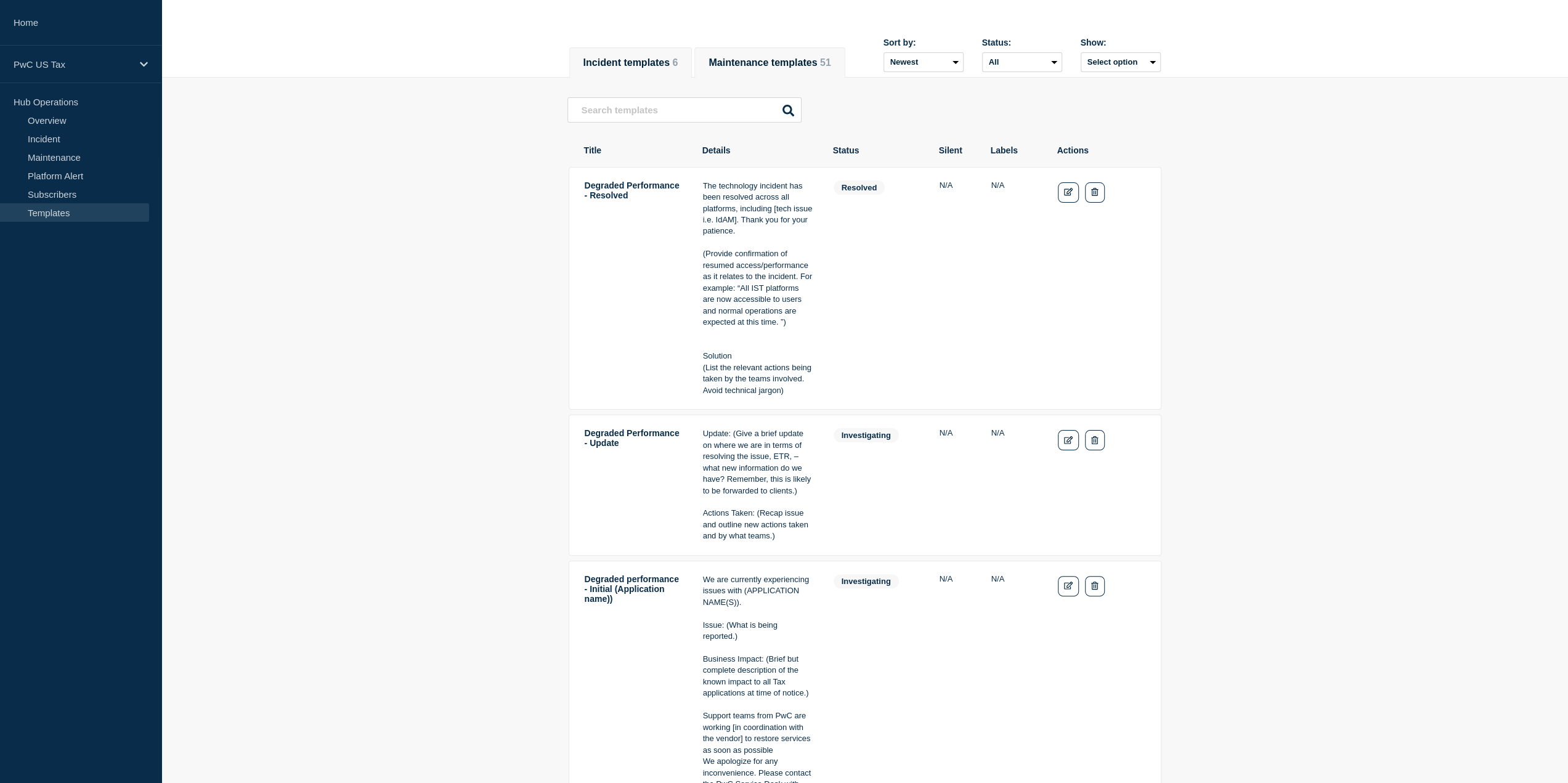
click at [812, 47] on li "Maintenance templates 51" at bounding box center [769, 62] width 150 height 30
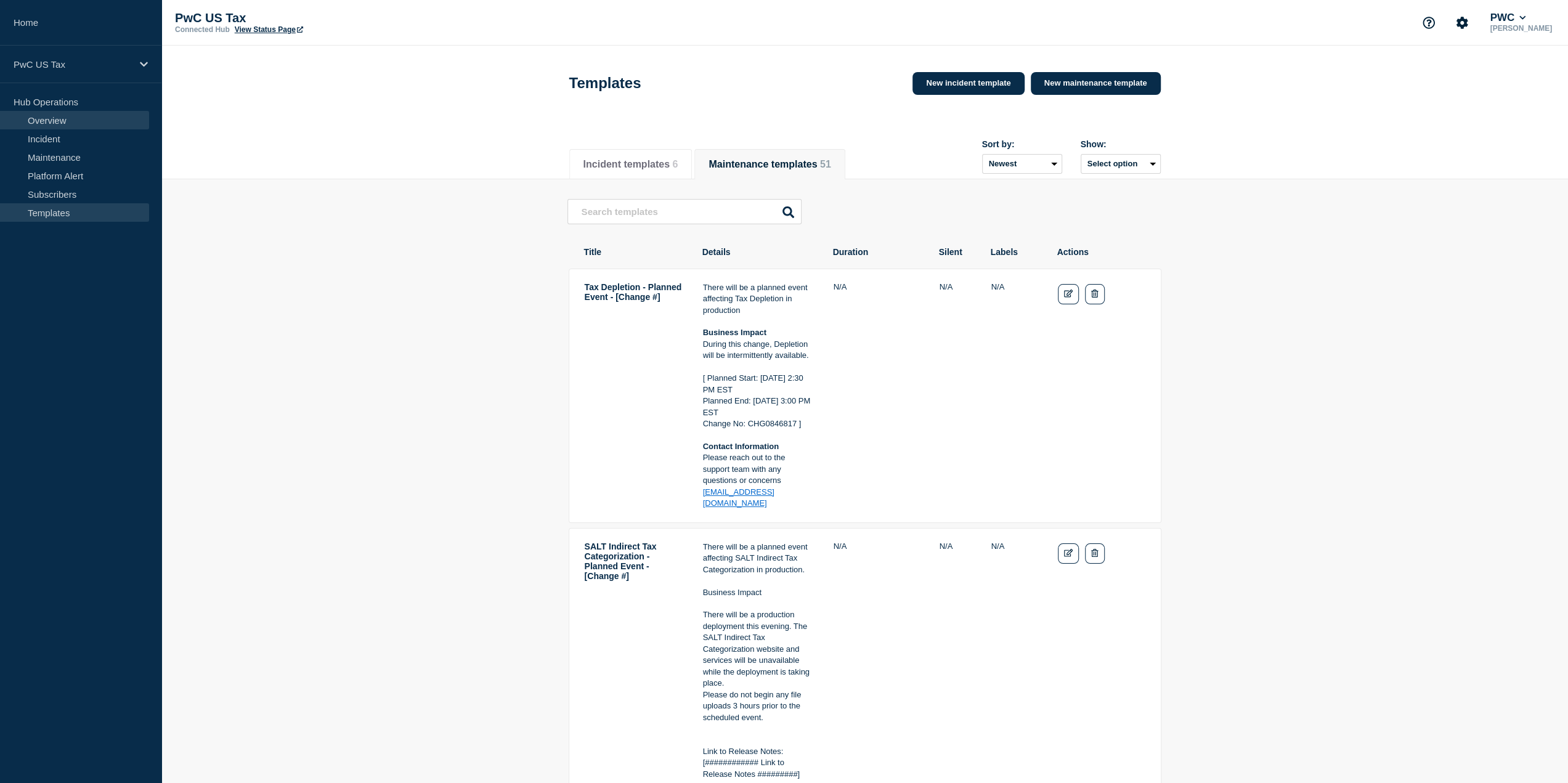
click at [71, 117] on link "Overview" at bounding box center [74, 120] width 149 height 19
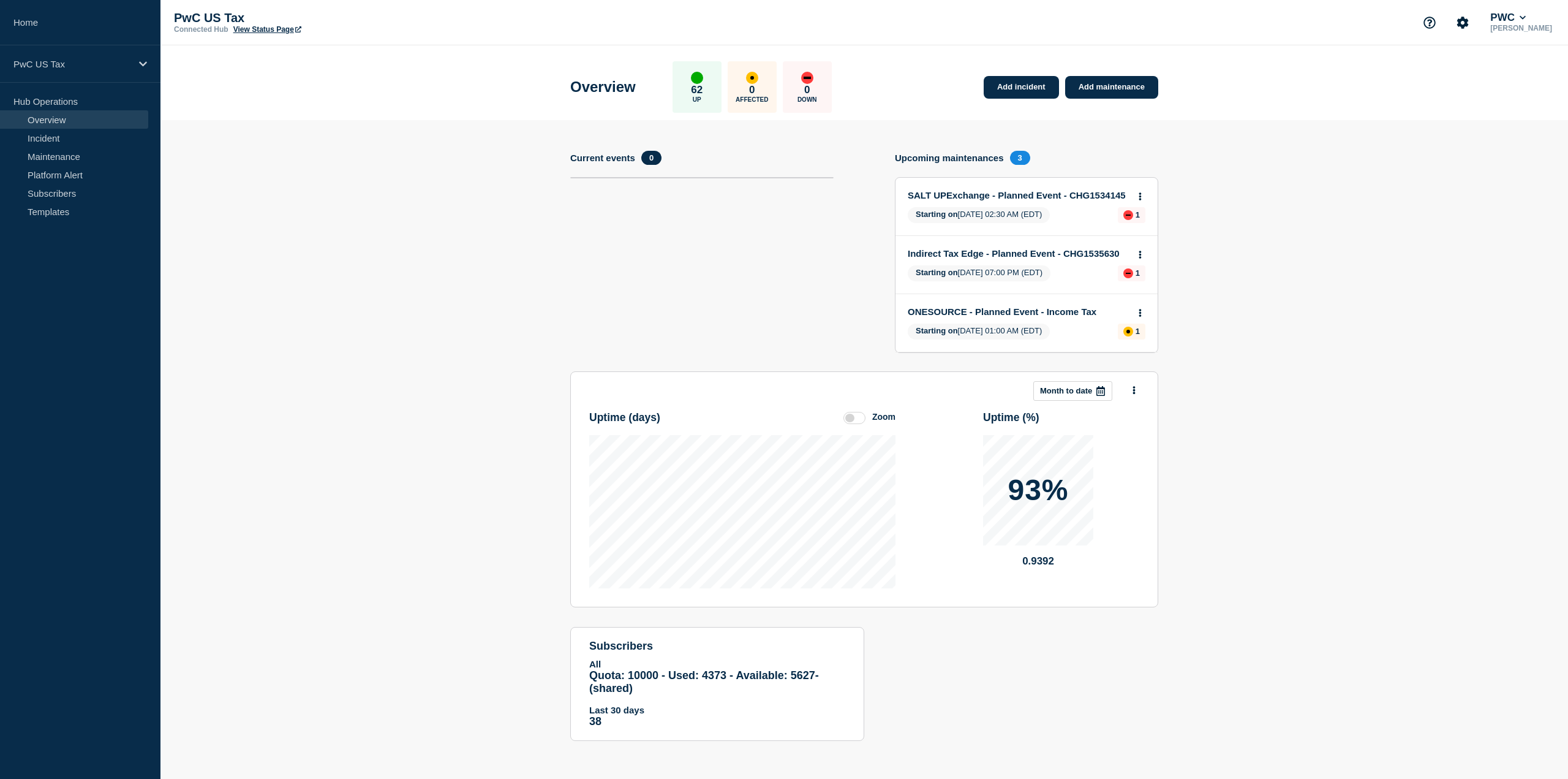
click at [1021, 154] on span "3" at bounding box center [1021, 158] width 20 height 14
click at [929, 162] on h4 "Upcoming maintenances" at bounding box center [950, 158] width 109 height 10
click at [704, 76] on div "up" at bounding box center [697, 78] width 12 height 12
click at [758, 73] on div "affected" at bounding box center [752, 78] width 12 height 12
click at [810, 84] on p "0" at bounding box center [807, 90] width 5 height 12
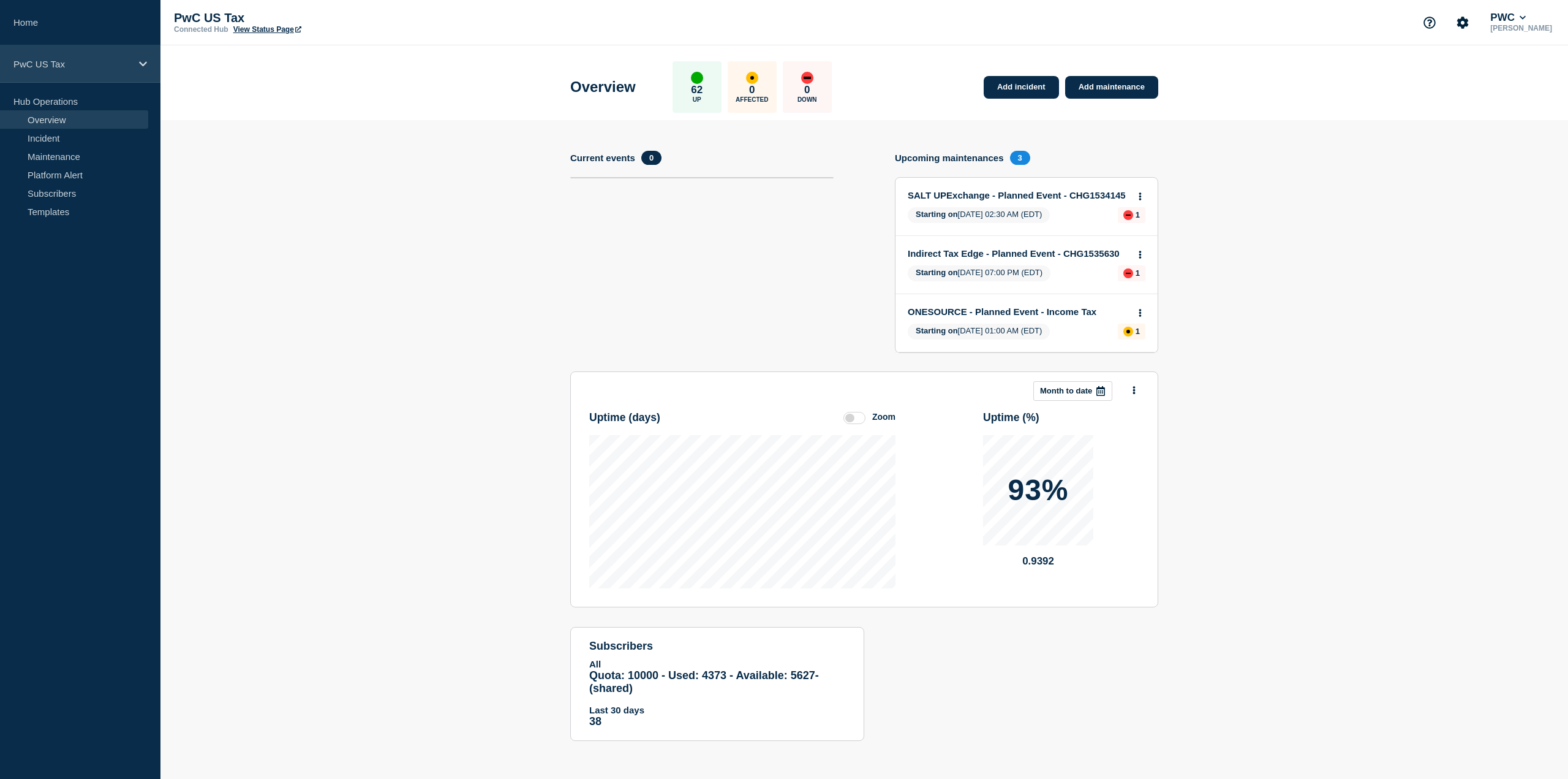
click at [89, 72] on div "PwC US Tax" at bounding box center [80, 63] width 160 height 38
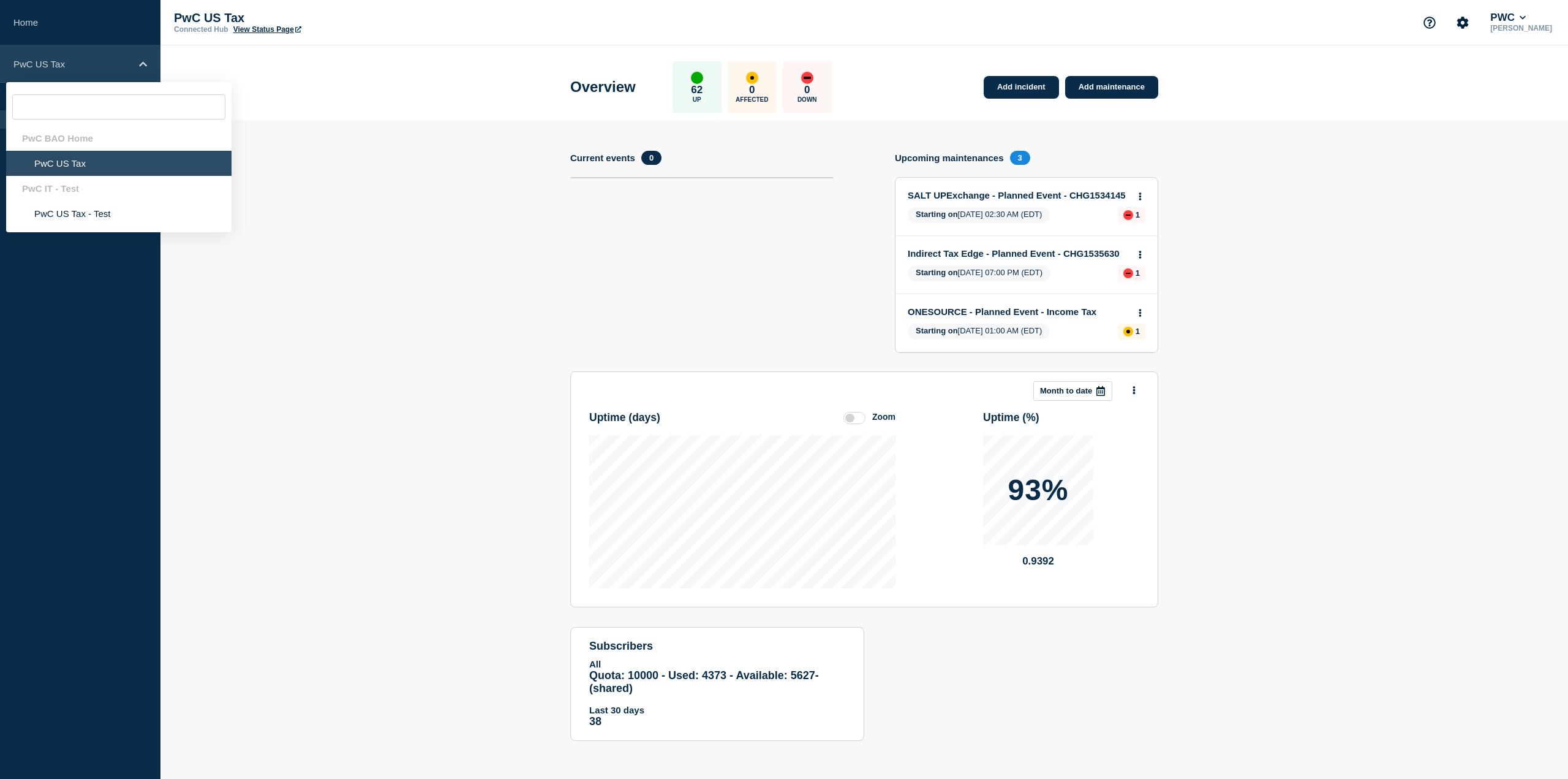
click at [89, 72] on div "PwC US Tax" at bounding box center [80, 63] width 160 height 38
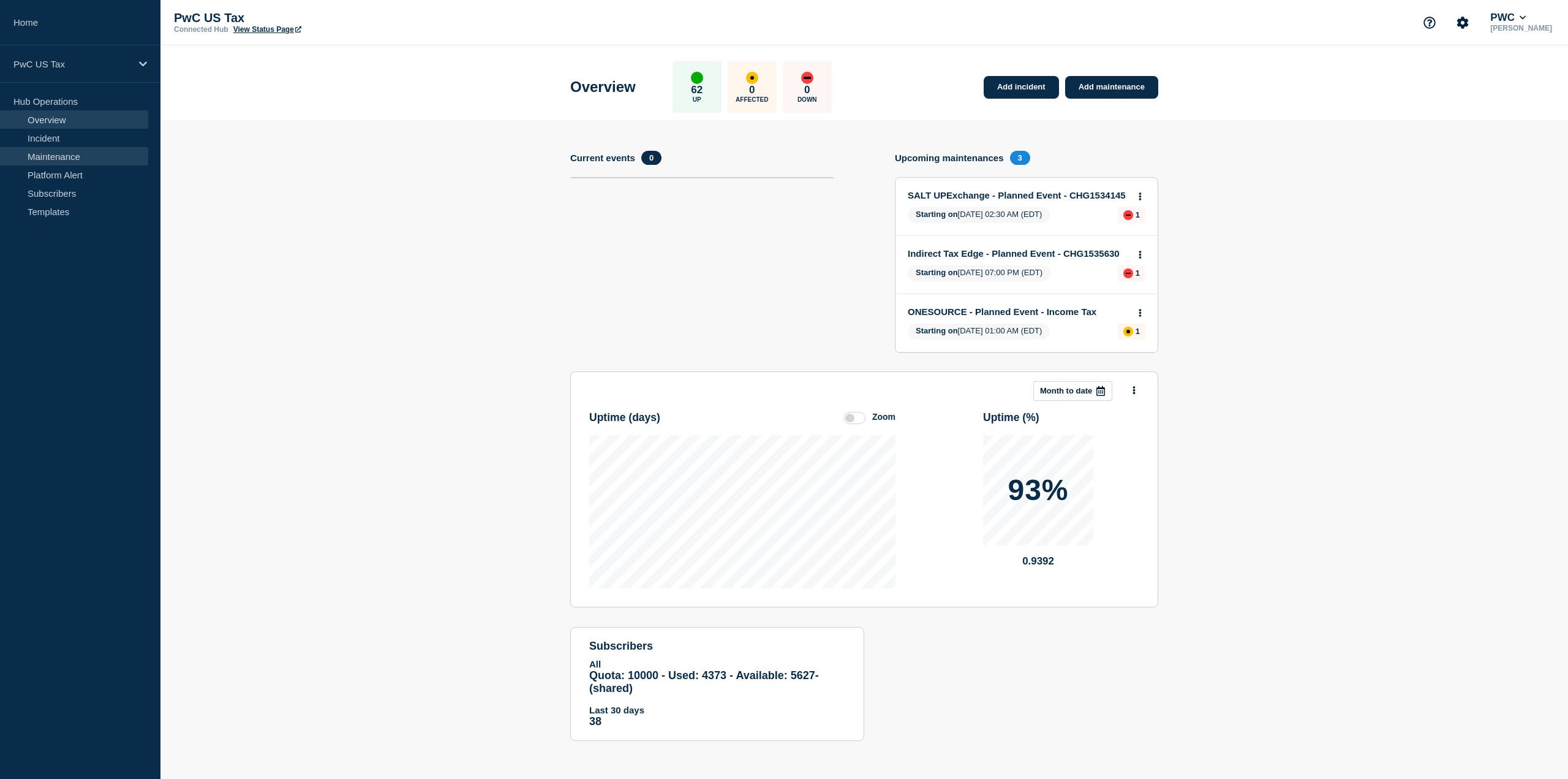
click at [40, 156] on link "Maintenance" at bounding box center [74, 156] width 148 height 18
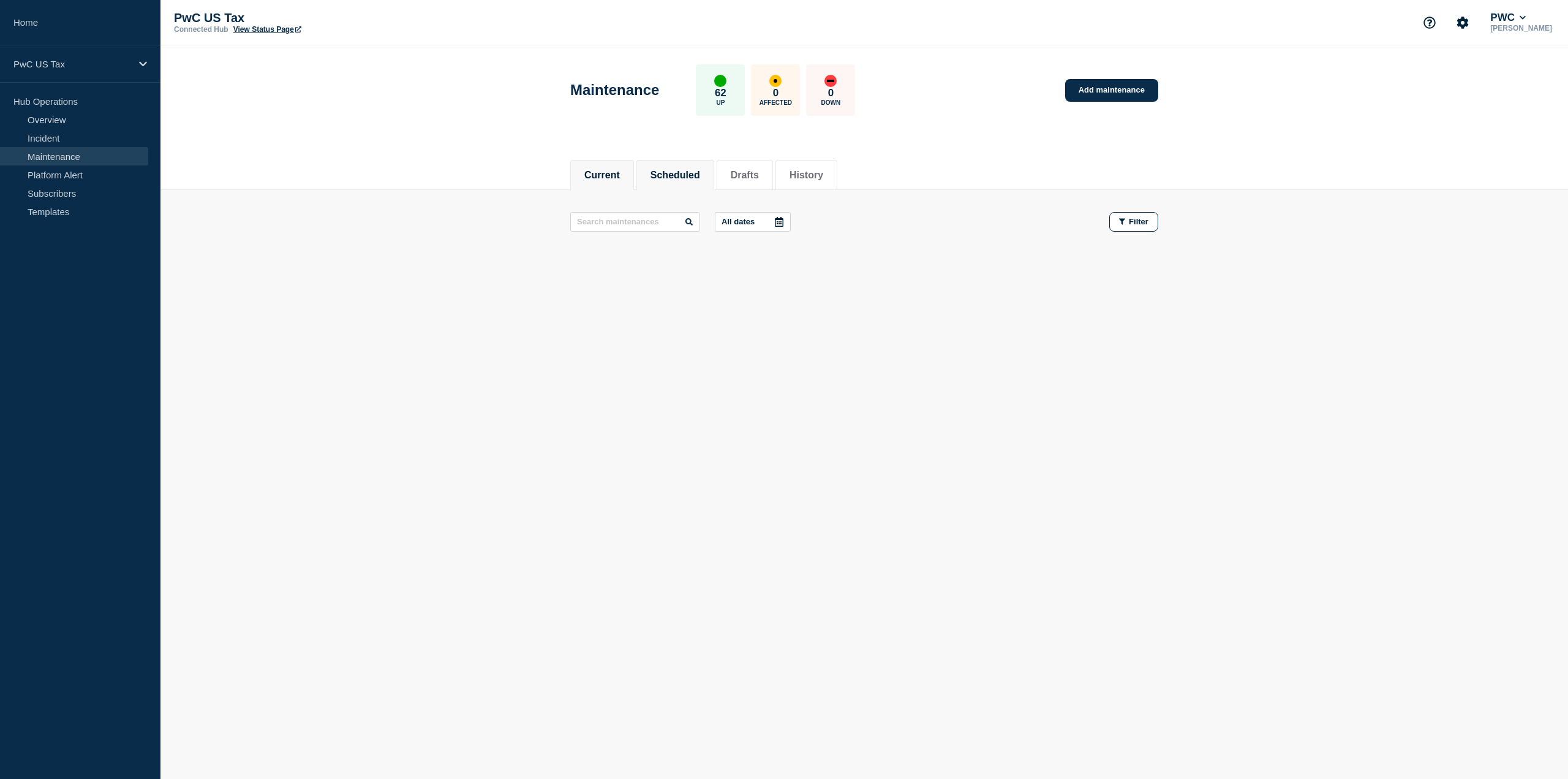
click at [671, 179] on button "Scheduled" at bounding box center [675, 175] width 50 height 11
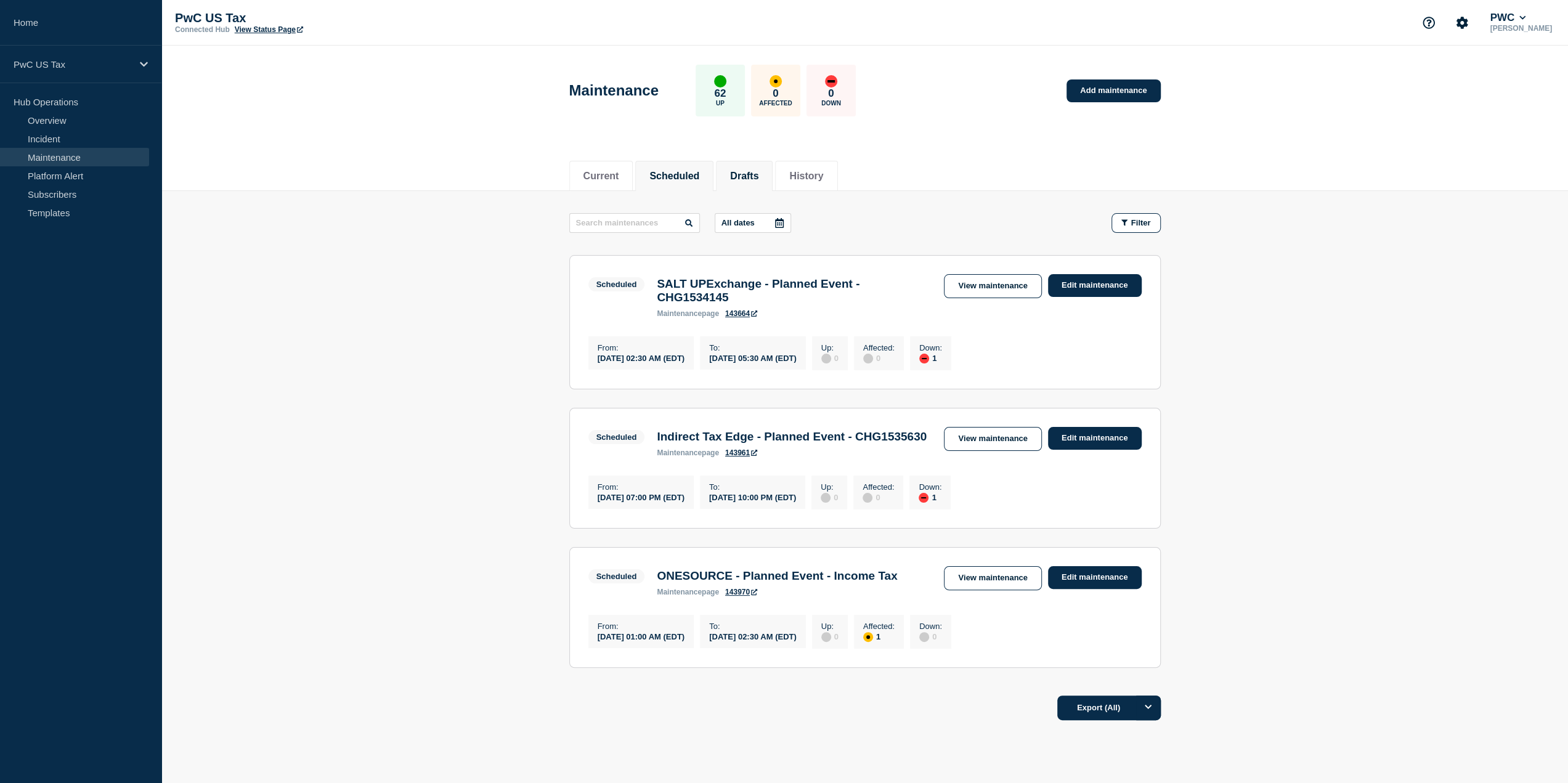
click at [739, 184] on li "Drafts" at bounding box center [744, 176] width 57 height 30
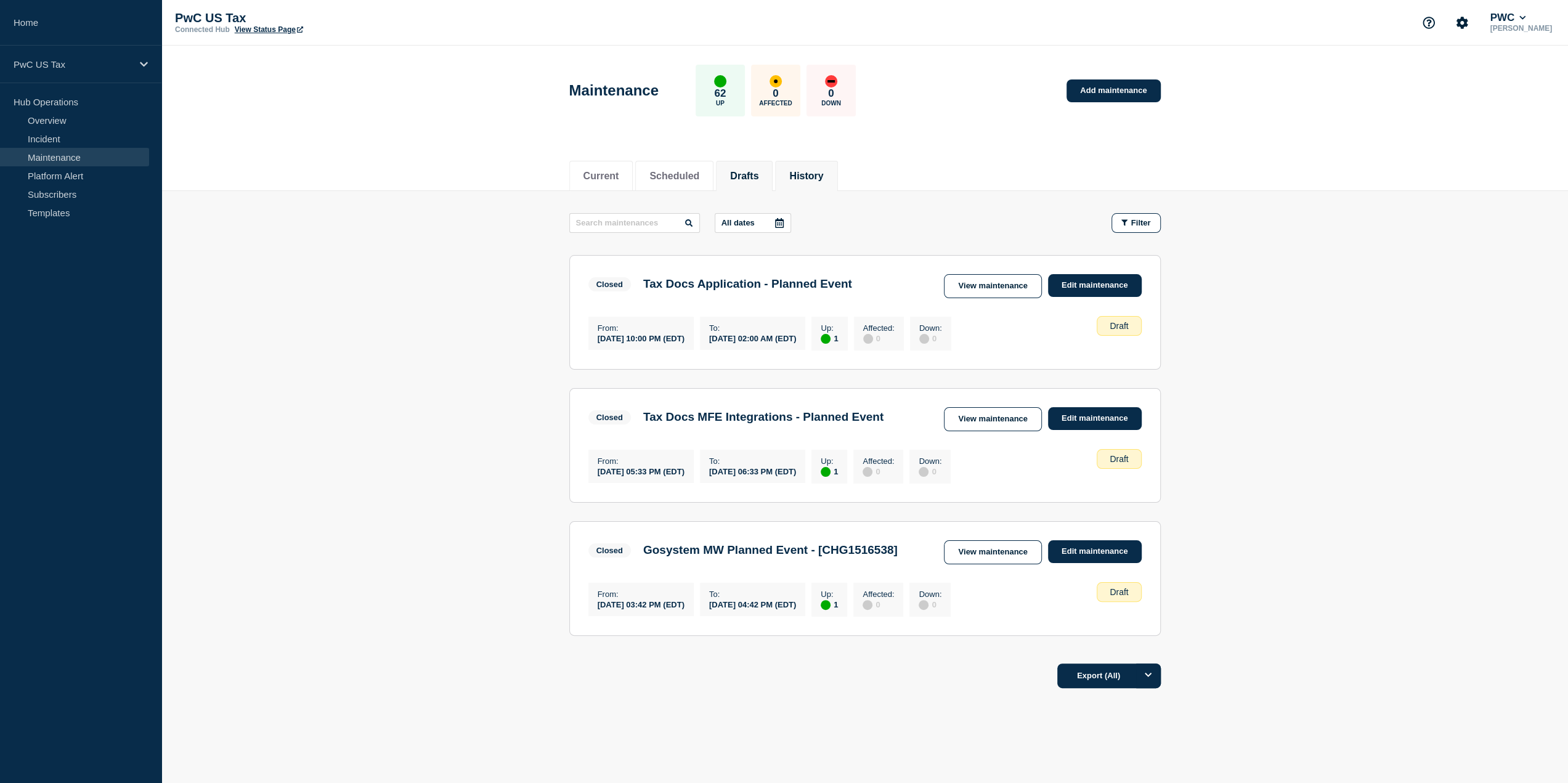
click at [823, 179] on button "History" at bounding box center [806, 176] width 34 height 11
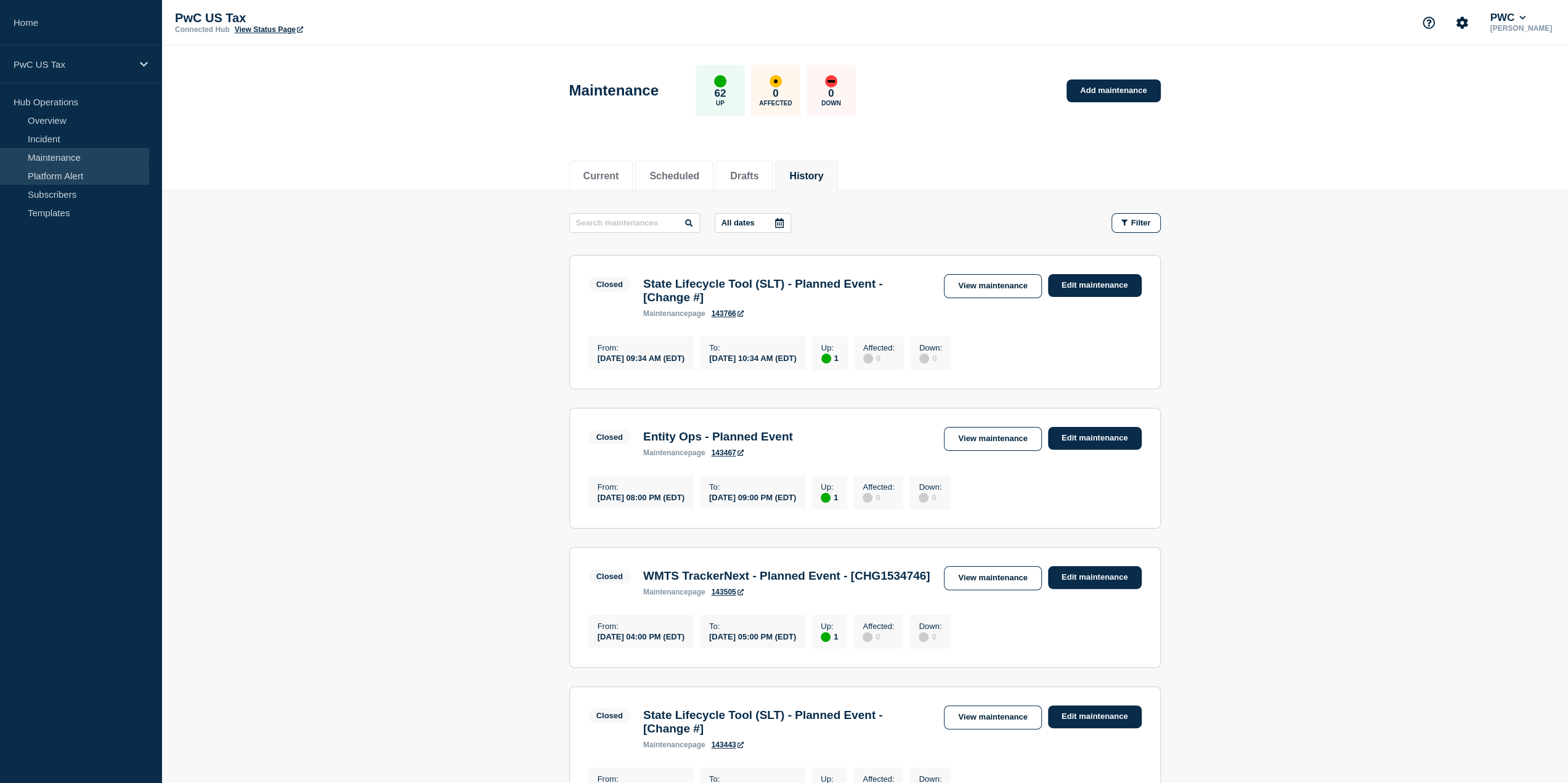
click at [73, 180] on link "Platform Alert" at bounding box center [74, 176] width 149 height 19
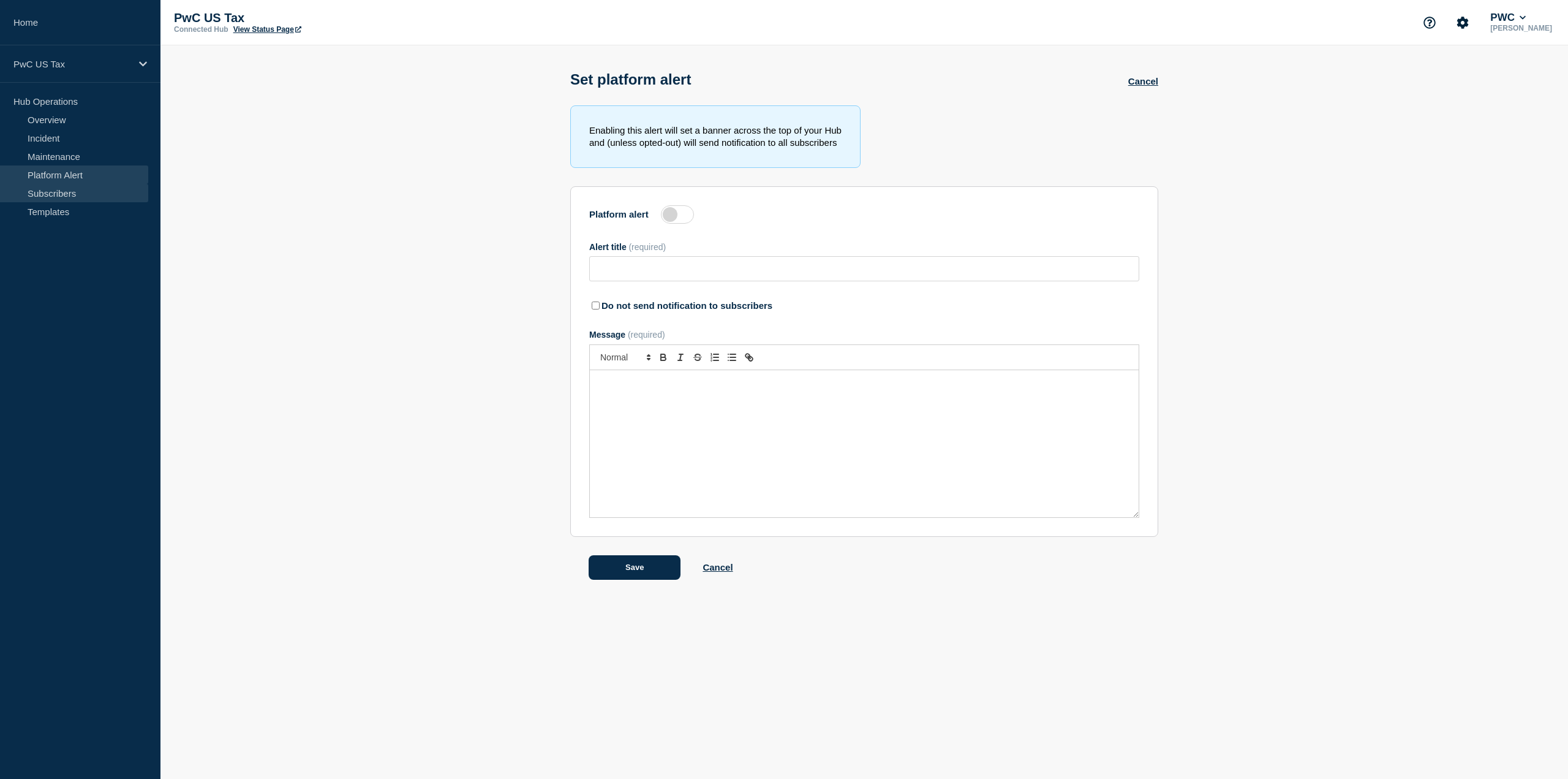
click at [65, 186] on link "Subscribers" at bounding box center [74, 193] width 148 height 18
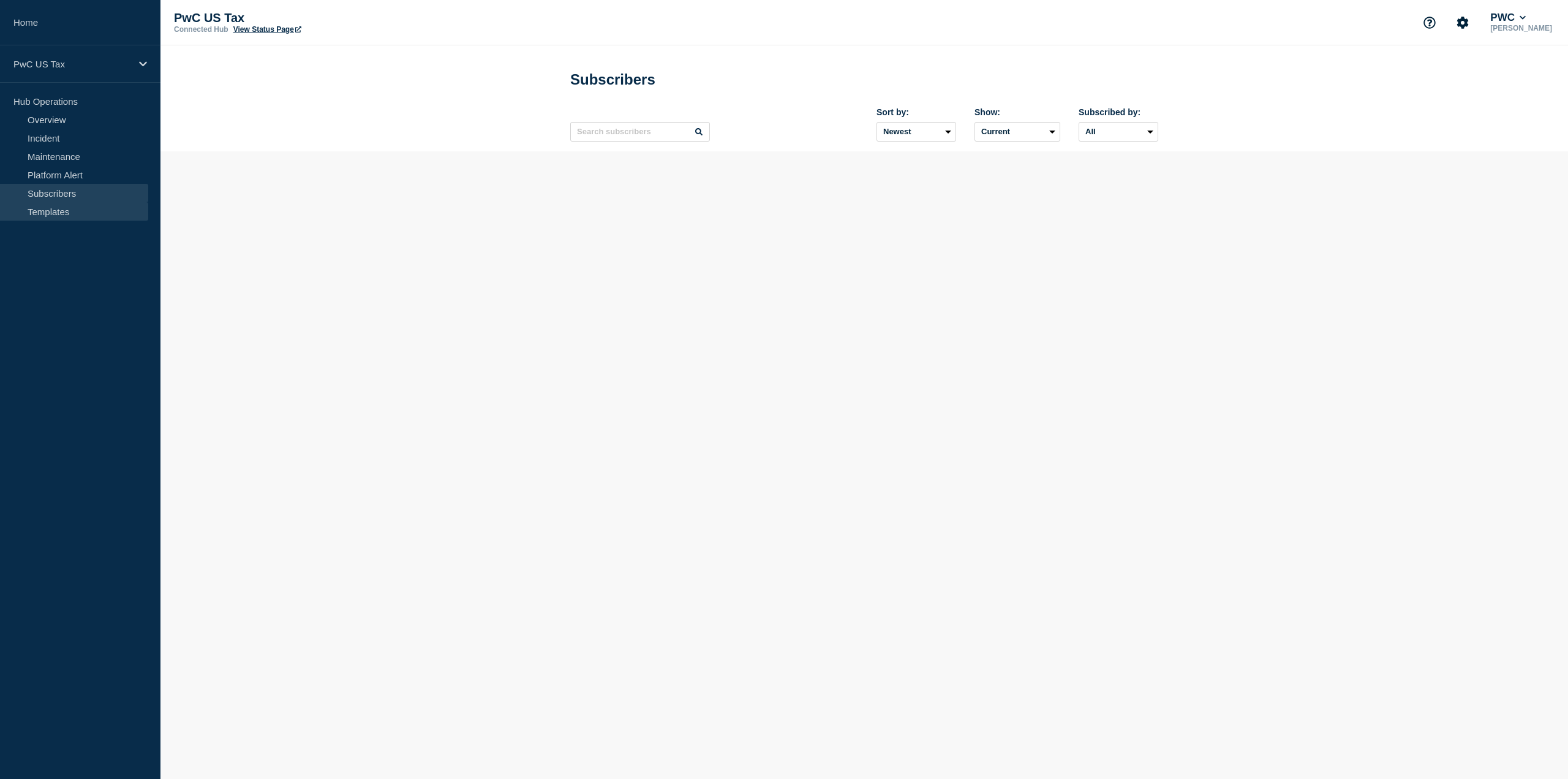
click at [49, 208] on link "Templates" at bounding box center [74, 211] width 148 height 18
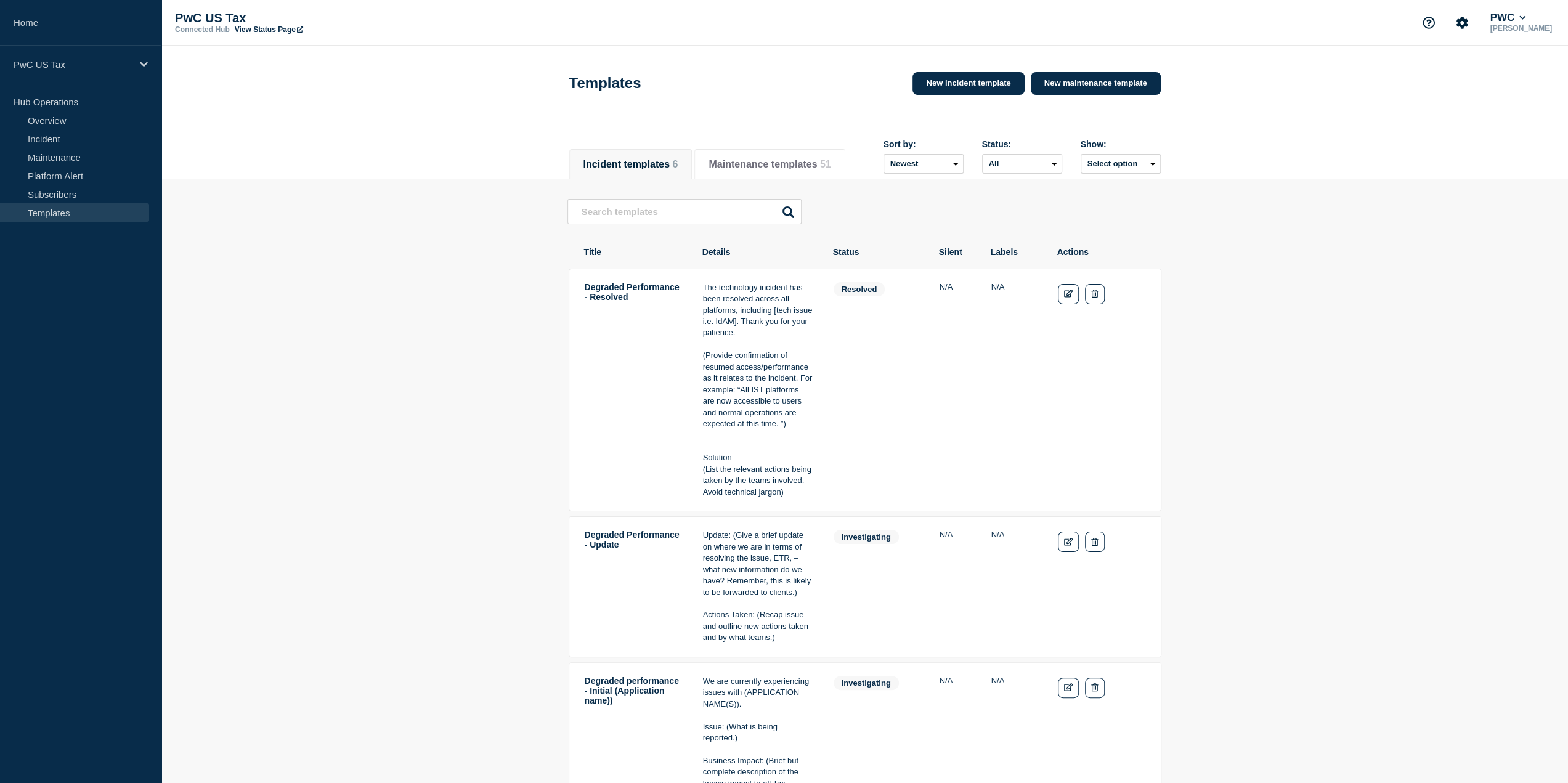
click at [429, 98] on header "Templates New incident template New maintenance template" at bounding box center [865, 91] width 1407 height 91
click at [34, 121] on link "Overview" at bounding box center [74, 120] width 149 height 19
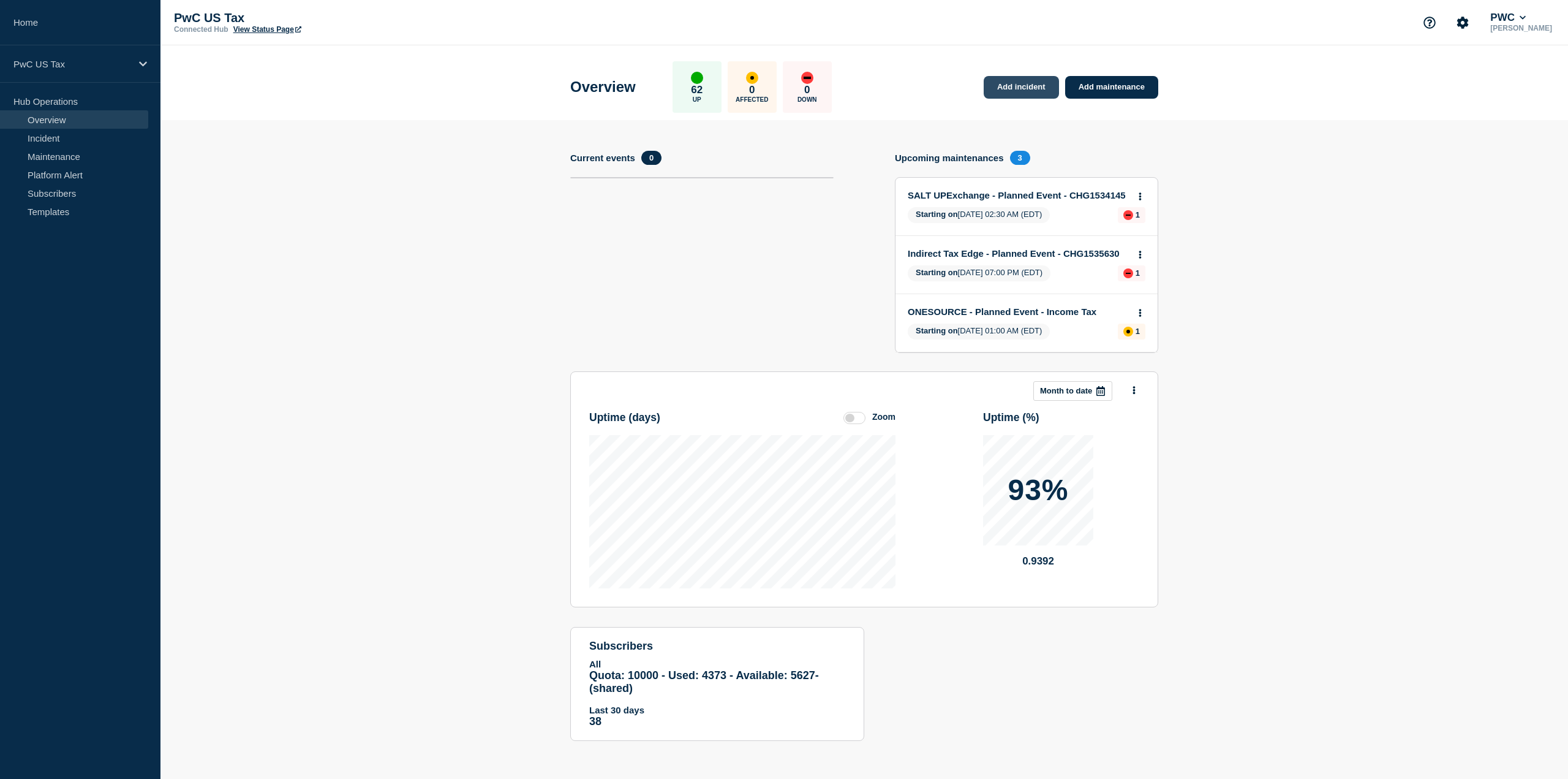
click at [1045, 85] on link "Add incident" at bounding box center [1021, 87] width 76 height 23
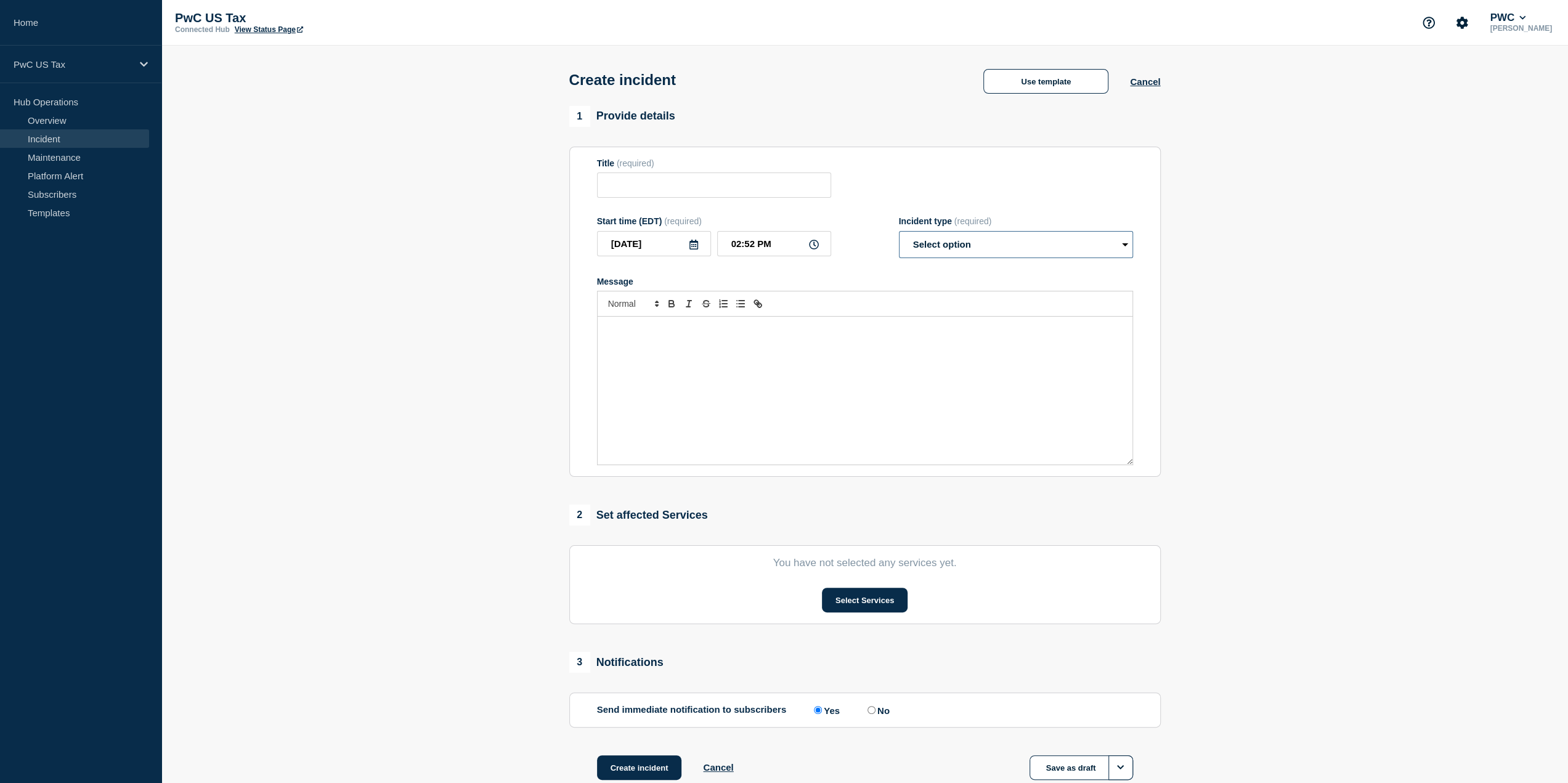
click at [952, 243] on select "Select option Investigating Identified Monitoring" at bounding box center [1015, 245] width 234 height 27
select select "investigating"
click at [899, 234] on select "Select option Investigating Identified Monitoring" at bounding box center [1015, 245] width 234 height 27
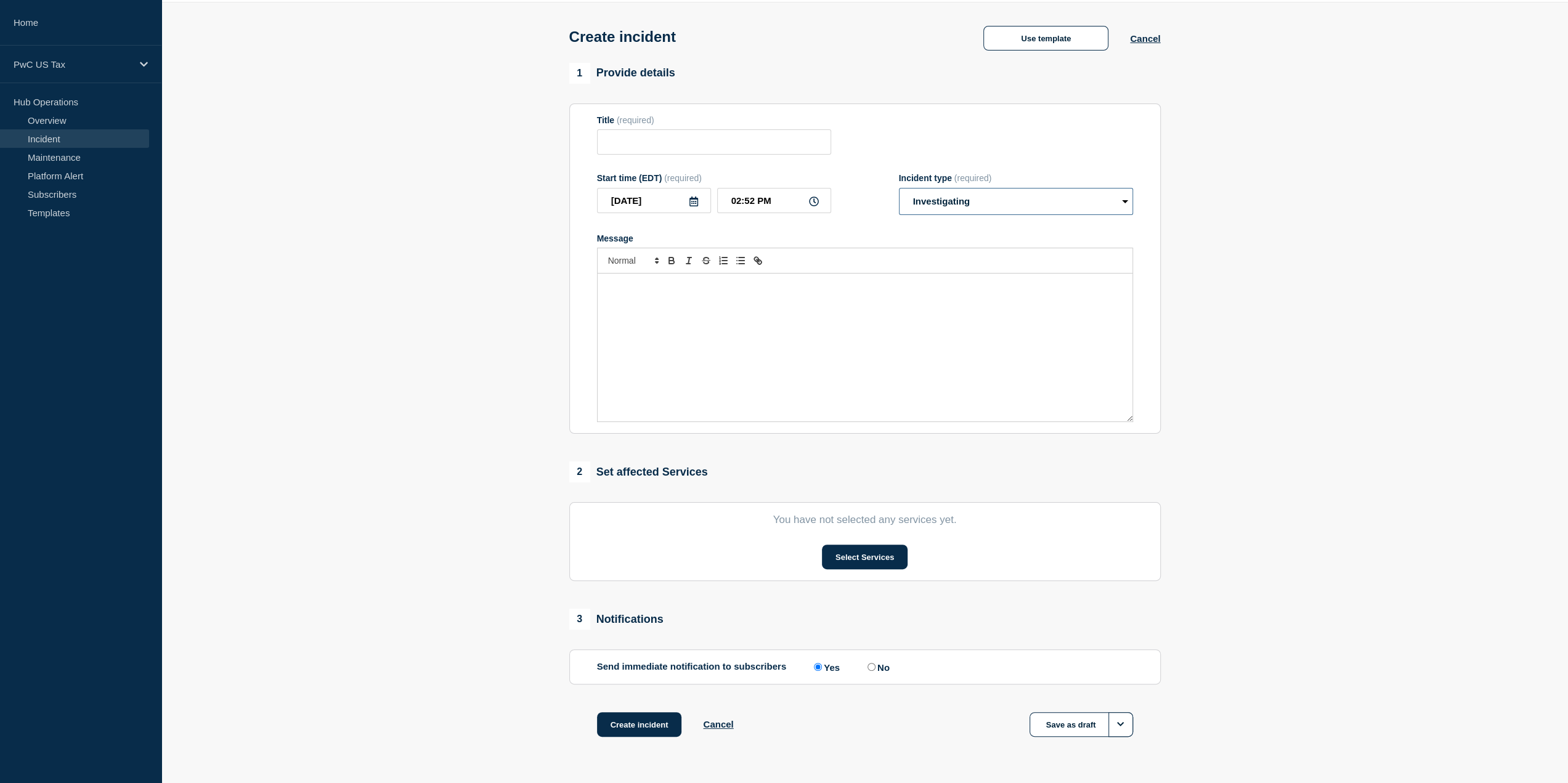
scroll to position [78, 0]
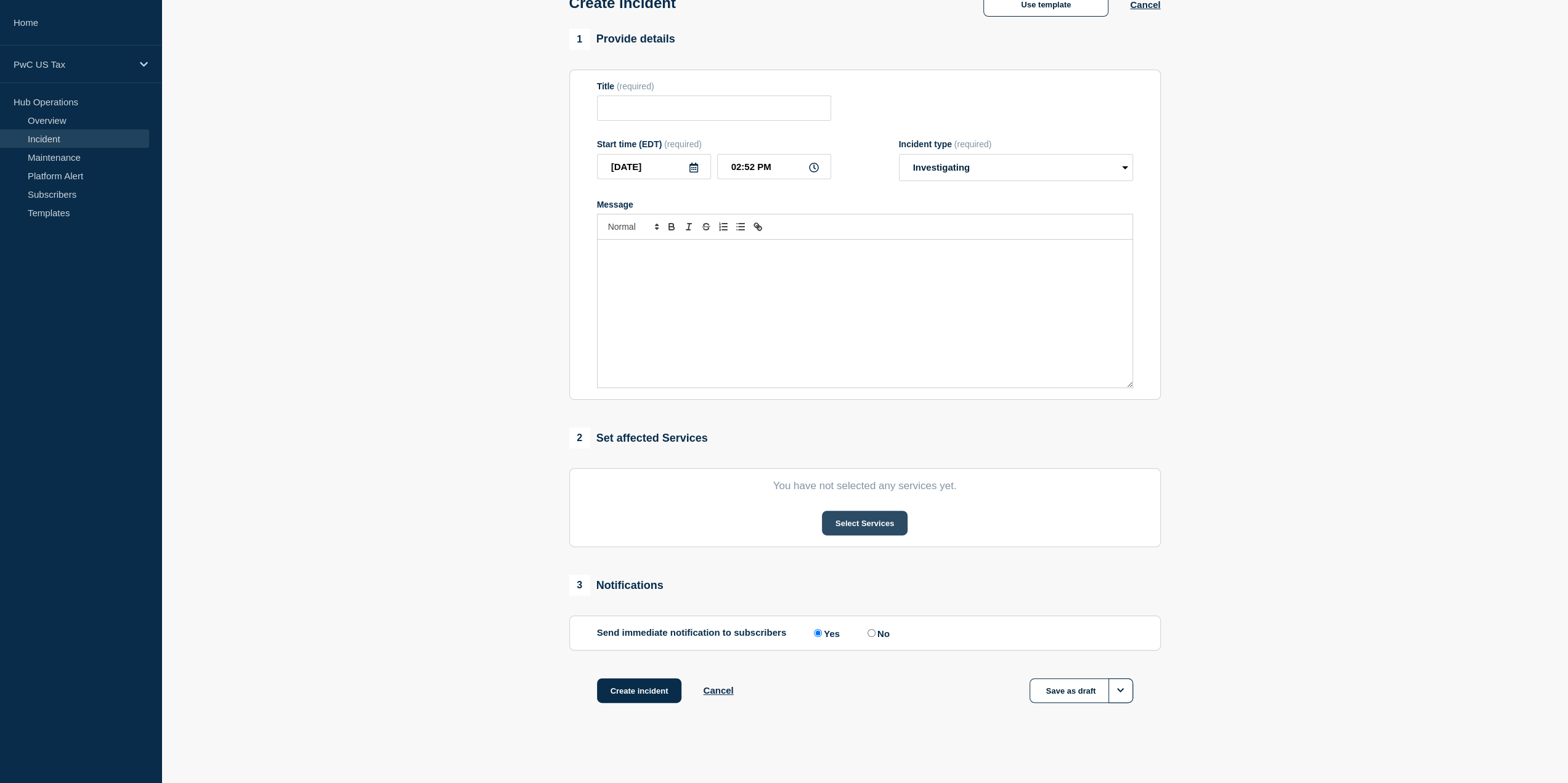
click at [855, 512] on button "Select Services" at bounding box center [865, 523] width 86 height 25
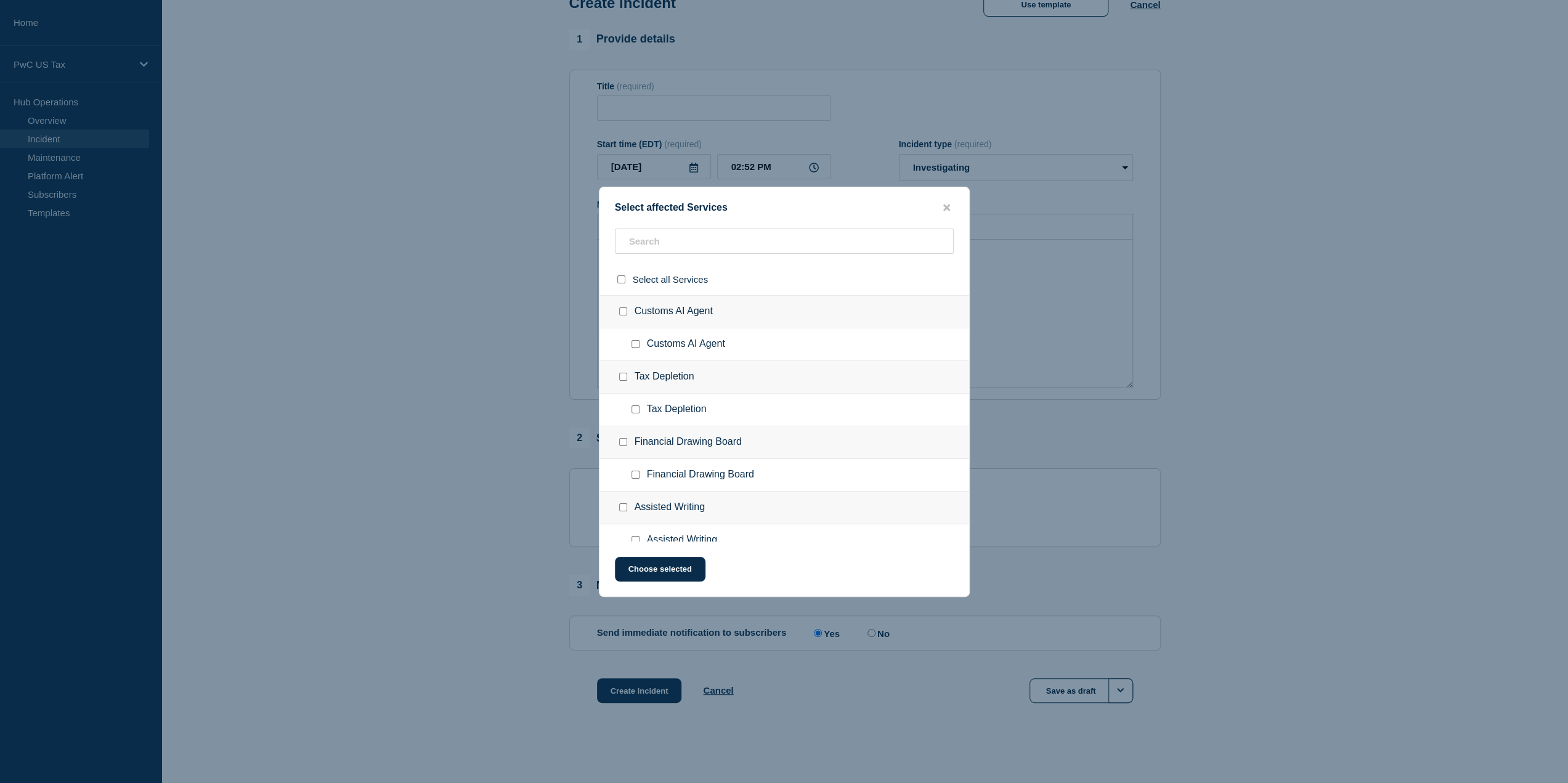
scroll to position [0, 0]
click at [948, 206] on icon "close button" at bounding box center [947, 207] width 7 height 7
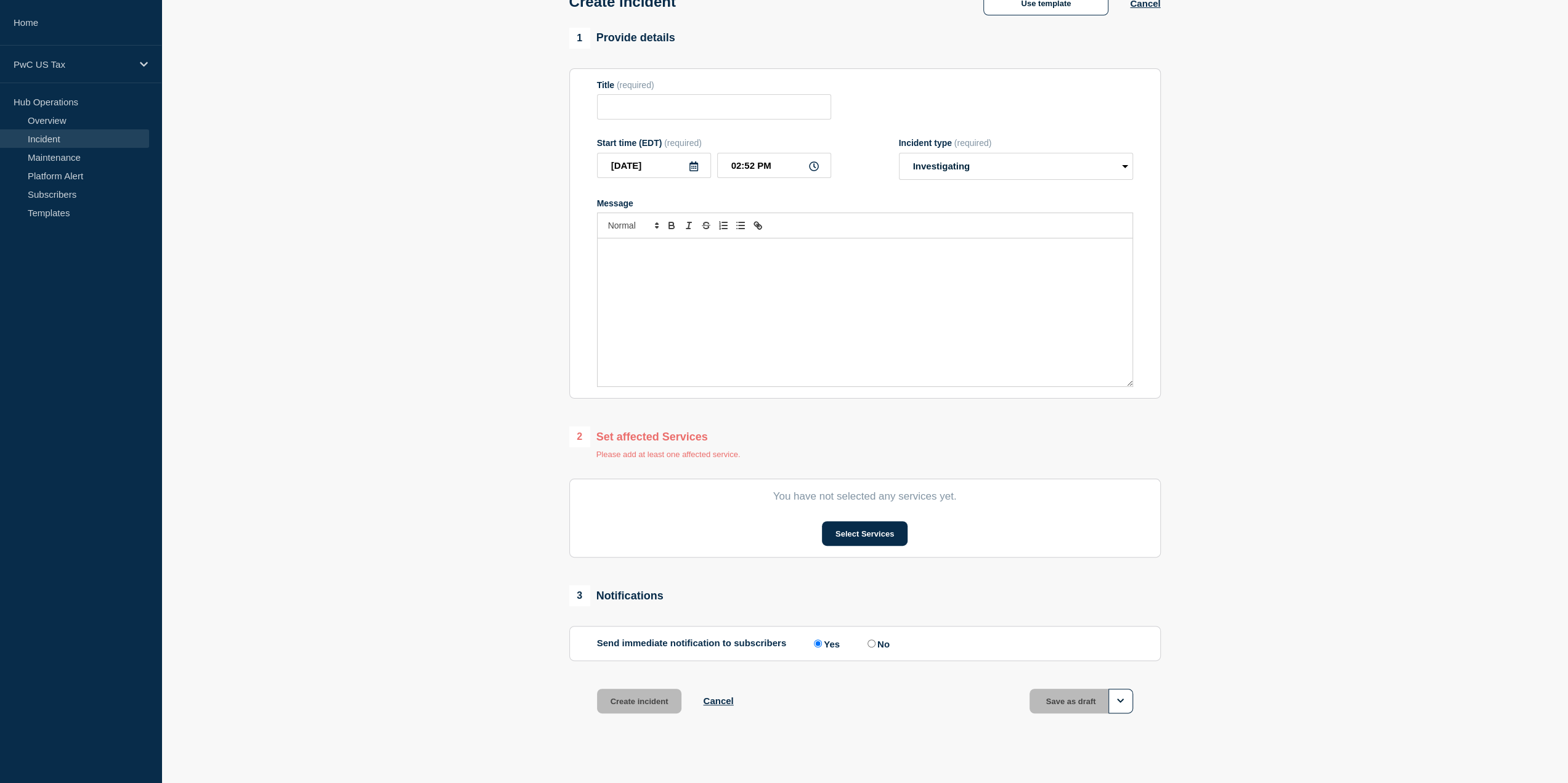
click at [1153, 10] on div "Use template Cancel" at bounding box center [1061, 3] width 198 height 26
click at [1144, 7] on button "Cancel" at bounding box center [1145, 3] width 30 height 10
